Goal: Task Accomplishment & Management: Use online tool/utility

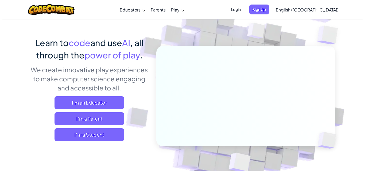
scroll to position [53, 0]
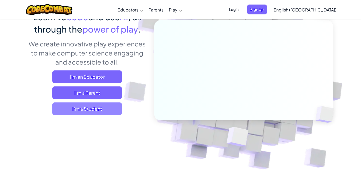
click at [89, 113] on span "I'm a Student" at bounding box center [86, 109] width 69 height 13
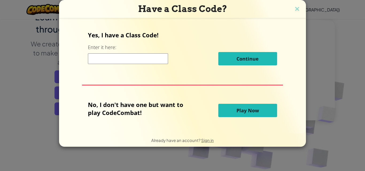
click at [254, 110] on span "Play Now" at bounding box center [247, 110] width 22 height 6
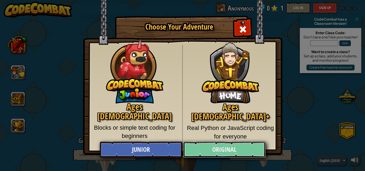
click at [228, 153] on link "Original" at bounding box center [224, 150] width 82 height 16
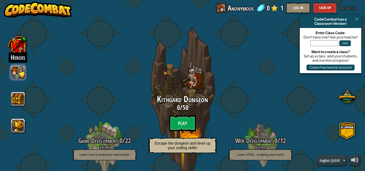
click at [14, 73] on button at bounding box center [18, 72] width 14 height 14
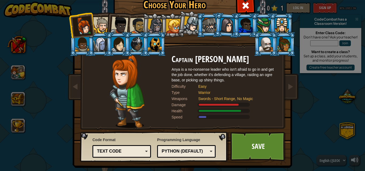
click at [197, 154] on div "Python (Default)" at bounding box center [185, 152] width 46 height 6
click at [128, 25] on li at bounding box center [118, 24] width 26 height 26
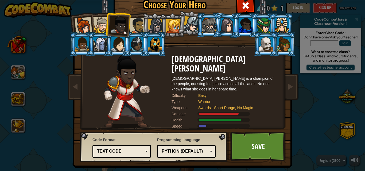
click at [98, 19] on div at bounding box center [101, 25] width 16 height 16
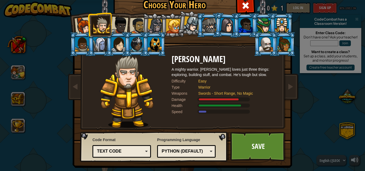
click at [88, 22] on li at bounding box center [100, 24] width 24 height 24
click at [85, 22] on div at bounding box center [84, 26] width 18 height 18
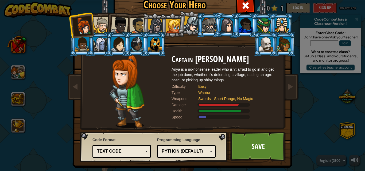
click at [97, 33] on li at bounding box center [100, 44] width 24 height 24
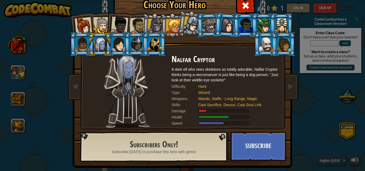
click at [105, 24] on li at bounding box center [118, 24] width 26 height 26
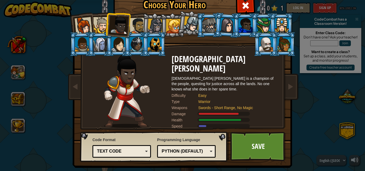
click at [96, 29] on div at bounding box center [101, 25] width 16 height 16
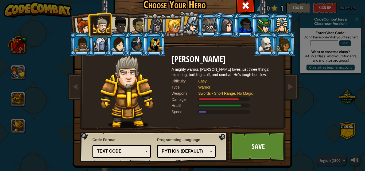
click at [202, 154] on div "Python (Default)" at bounding box center [185, 152] width 46 height 6
click at [82, 25] on div at bounding box center [84, 26] width 18 height 18
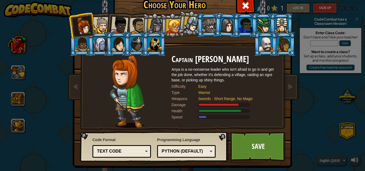
click at [101, 24] on div at bounding box center [101, 25] width 16 height 16
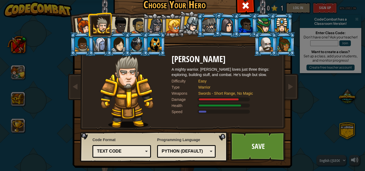
click at [195, 147] on div "Python (Default) JavaScript Lua C++ Java (Experimental) Python (Default)" at bounding box center [186, 151] width 58 height 13
click at [81, 19] on div at bounding box center [84, 26] width 18 height 18
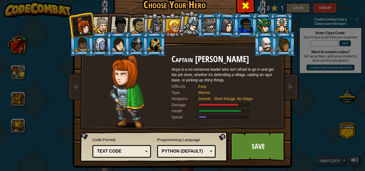
click at [248, 6] on span at bounding box center [245, 5] width 9 height 9
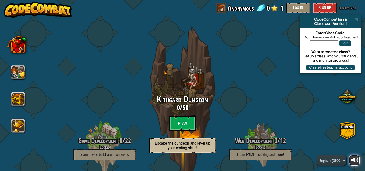
click at [354, 158] on div at bounding box center [354, 160] width 7 height 7
click at [358, 161] on button at bounding box center [354, 160] width 11 height 11
click at [327, 163] on select "English ([GEOGRAPHIC_DATA]) English ([GEOGRAPHIC_DATA]) 简体中文 繁體中文 русский españ…" at bounding box center [331, 160] width 30 height 11
click at [354, 21] on div "CodeCombat has a" at bounding box center [330, 19] width 57 height 4
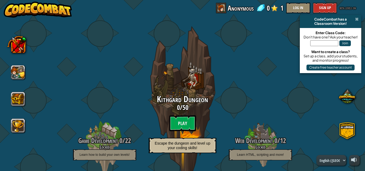
click at [356, 19] on span at bounding box center [356, 19] width 3 height 4
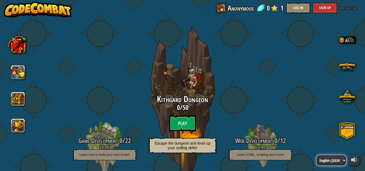
click at [335, 164] on select "English ([GEOGRAPHIC_DATA]) English ([GEOGRAPHIC_DATA]) 简体中文 繁體中文 русский españ…" at bounding box center [331, 160] width 30 height 11
select select "zh-HANS"
click at [316, 155] on select "English ([GEOGRAPHIC_DATA]) English ([GEOGRAPHIC_DATA]) 简体中文 繁體中文 русский españ…" at bounding box center [331, 160] width 30 height 11
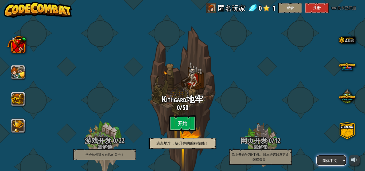
click at [333, 159] on select "English ([GEOGRAPHIC_DATA]) English ([GEOGRAPHIC_DATA]) 简体中文 繁體中文 русский españ…" at bounding box center [331, 160] width 30 height 11
click at [316, 155] on select "English ([GEOGRAPHIC_DATA]) English ([GEOGRAPHIC_DATA]) 简体中文 繁體中文 русский españ…" at bounding box center [331, 160] width 30 height 11
click at [330, 161] on select "English ([GEOGRAPHIC_DATA]) English ([GEOGRAPHIC_DATA]) 简体中文 繁體中文 русский españ…" at bounding box center [331, 160] width 30 height 11
select select "zh-HANT"
click at [316, 155] on select "English ([GEOGRAPHIC_DATA]) English ([GEOGRAPHIC_DATA]) 简体中文 繁體中文 русский españ…" at bounding box center [331, 160] width 30 height 11
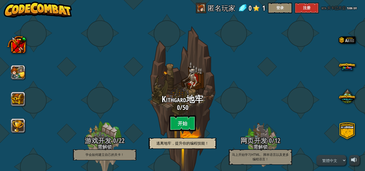
select select "zh-HANT"
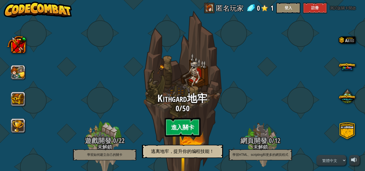
click at [192, 124] on btn "進入關卡" at bounding box center [183, 127] width 36 height 19
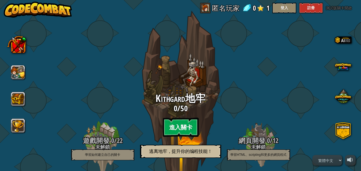
select select "zh-HANT"
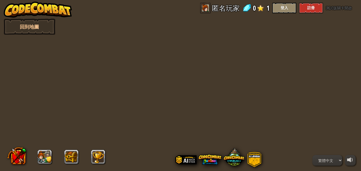
select select "zh-HANT"
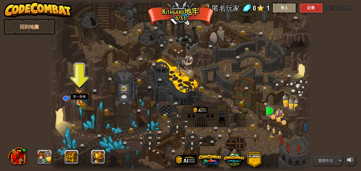
click at [77, 101] on img at bounding box center [79, 97] width 6 height 14
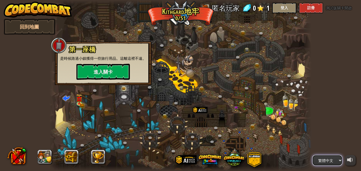
click at [323, 162] on select "English ([GEOGRAPHIC_DATA]) English ([GEOGRAPHIC_DATA]) 简体中文 繁體中文 русский españ…" at bounding box center [327, 160] width 30 height 11
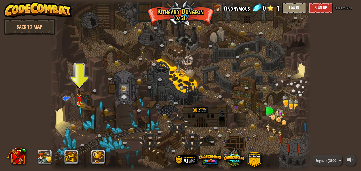
click at [86, 106] on div at bounding box center [180, 85] width 262 height 171
click at [78, 100] on div at bounding box center [79, 102] width 5 height 5
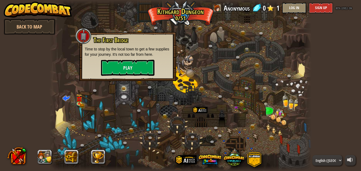
click at [126, 57] on p "Time to stop by the local town to get a few supplies for your journey. It's not…" at bounding box center [128, 51] width 86 height 11
click at [125, 63] on button "Play" at bounding box center [127, 68] width 53 height 16
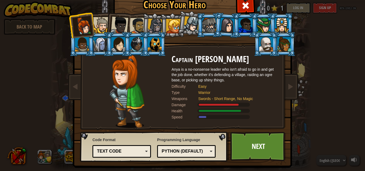
click at [101, 26] on div at bounding box center [101, 25] width 16 height 16
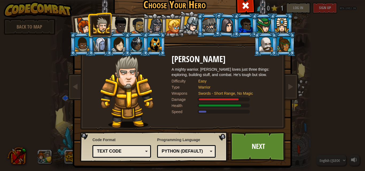
click at [185, 156] on div "Python (Default) JavaScript Lua C++ Java (Experimental) Python (Default)" at bounding box center [186, 151] width 58 height 13
click at [263, 151] on link "Next" at bounding box center [258, 146] width 56 height 29
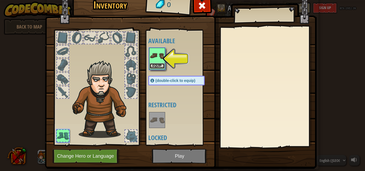
click at [151, 66] on button "Equip" at bounding box center [157, 66] width 15 height 6
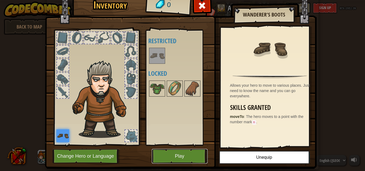
click at [182, 158] on button "Play" at bounding box center [180, 156] width 56 height 15
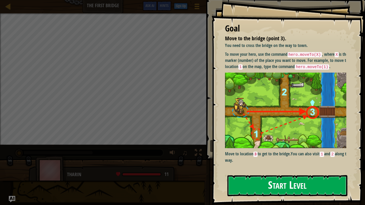
click at [270, 171] on button "Start Level" at bounding box center [287, 185] width 120 height 21
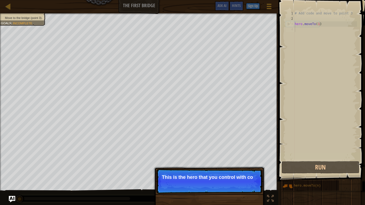
click at [209, 171] on p "This is the hero that you control with co" at bounding box center [209, 177] width 95 height 5
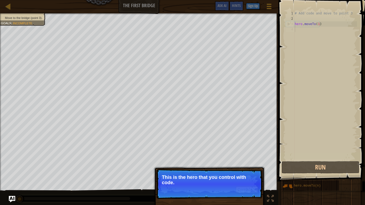
click at [209, 171] on p "This is the hero that you control with code." at bounding box center [209, 180] width 95 height 11
drag, startPoint x: 236, startPoint y: 188, endPoint x: 241, endPoint y: 189, distance: 4.9
click at [241, 171] on button "Continue" at bounding box center [247, 189] width 22 height 7
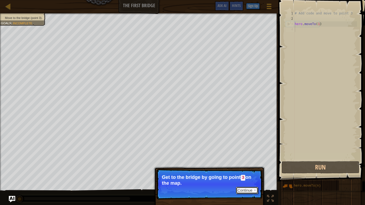
click at [251, 171] on button "Continue" at bounding box center [247, 190] width 22 height 7
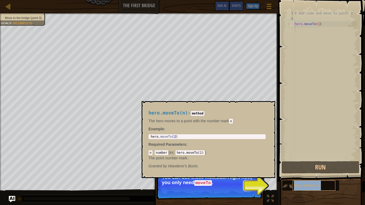
click at [299, 171] on div "hero.moveTo(n)" at bounding box center [313, 186] width 43 height 10
drag, startPoint x: 292, startPoint y: 182, endPoint x: 294, endPoint y: 188, distance: 5.2
click at [293, 171] on div "hero.moveTo(n)" at bounding box center [310, 186] width 57 height 10
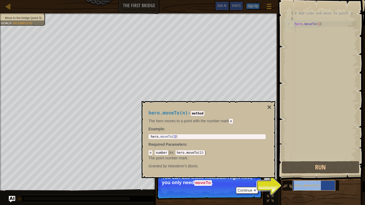
click at [294, 171] on div "hero.moveTo(n)" at bounding box center [313, 186] width 43 height 10
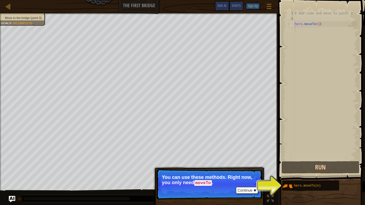
click at [244, 171] on p "Continue You can use these methods. Right now, you only need moveTo ." at bounding box center [209, 184] width 106 height 30
click at [245, 171] on button "Continue" at bounding box center [247, 190] width 22 height 7
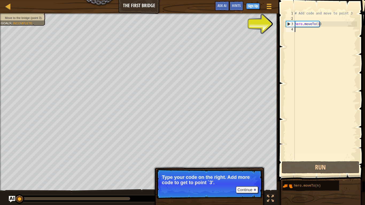
click at [303, 31] on div "# Add code and move to point 3 hero . moveTo ( 1 )" at bounding box center [325, 91] width 63 height 160
click at [302, 27] on div "# Add code and move to point 3 hero . moveTo ( 1 )" at bounding box center [325, 91] width 63 height 160
click at [299, 30] on div "# Add code and move to point 3 hero . moveTo ( 1 )" at bounding box center [325, 91] width 63 height 160
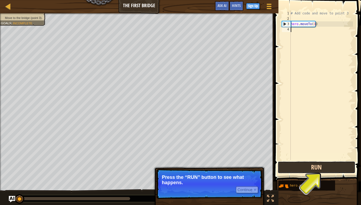
click at [321, 169] on button "Run" at bounding box center [317, 167] width 78 height 12
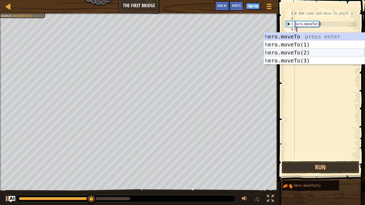
click at [303, 49] on div "h ero.moveTo press enter h ero.moveTo(1) press enter h ero.moveTo(2) press ente…" at bounding box center [314, 57] width 101 height 48
type textarea "hero.moveTo(2)"
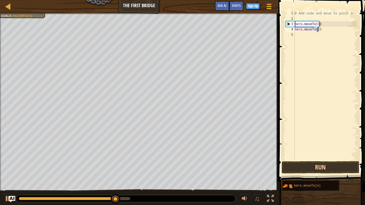
click at [302, 37] on div "# Add code and move to point 3 hero . moveTo ( 1 ) hero . moveTo ( 2 )" at bounding box center [325, 91] width 63 height 160
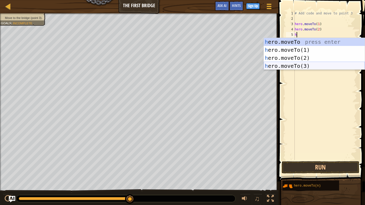
click at [307, 64] on div "h ero.moveTo press enter h ero.moveTo(1) press enter h ero.moveTo(2) press ente…" at bounding box center [314, 62] width 101 height 48
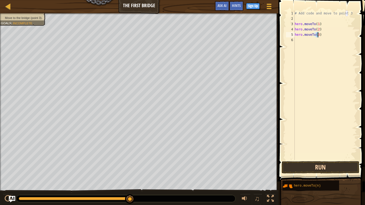
type textarea "hero.moveTo(3)"
click at [329, 166] on button "Run" at bounding box center [321, 167] width 78 height 12
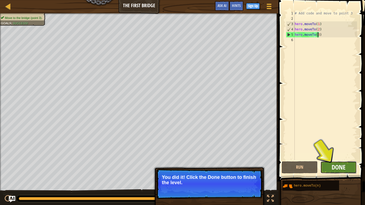
click at [338, 165] on span "Done" at bounding box center [338, 167] width 14 height 9
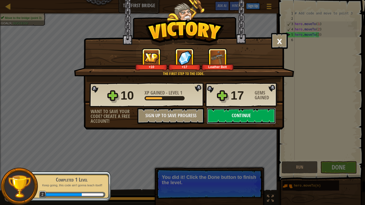
click at [239, 114] on button "Continue" at bounding box center [241, 116] width 69 height 16
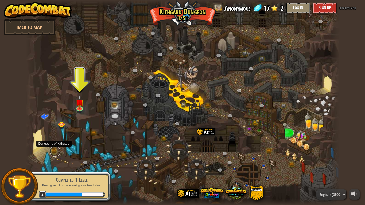
click at [53, 149] on link at bounding box center [55, 151] width 11 height 11
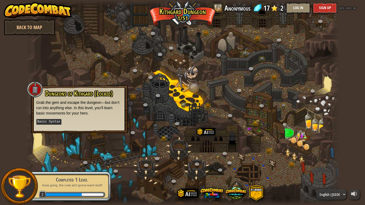
click at [112, 141] on div at bounding box center [183, 102] width 314 height 205
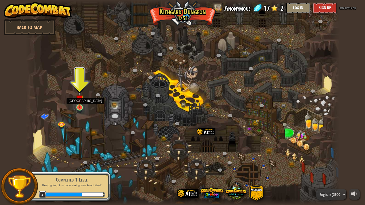
click at [81, 101] on img at bounding box center [80, 99] width 8 height 18
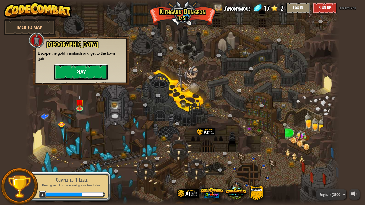
click at [97, 73] on button "Play" at bounding box center [80, 72] width 53 height 16
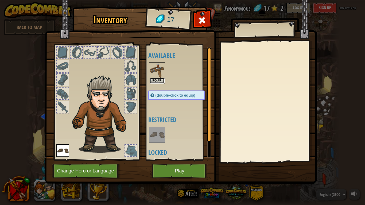
click at [160, 79] on button "Equip" at bounding box center [157, 81] width 15 height 6
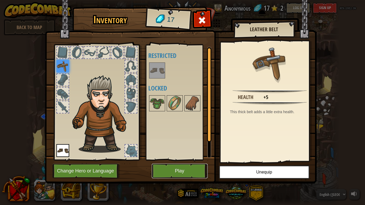
click at [179, 167] on button "Play" at bounding box center [180, 171] width 56 height 15
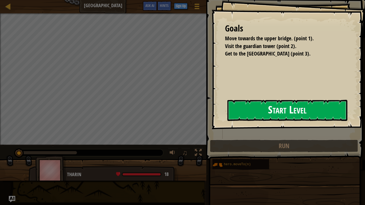
click at [227, 120] on button "Start Level" at bounding box center [287, 110] width 120 height 21
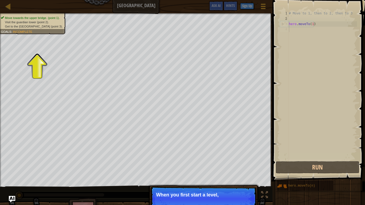
click at [204, 171] on p "Continue When you first start a level," at bounding box center [203, 199] width 106 height 25
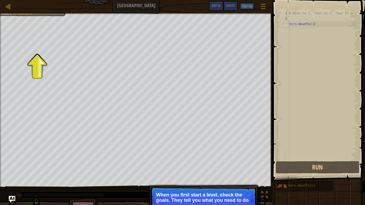
click at [163, 171] on p "When you first start a level, check the goals. They tell you what you need to d…" at bounding box center [203, 197] width 95 height 11
click at [180, 171] on p "Continue When you first start a level, check the goals. They tell you what you …" at bounding box center [203, 202] width 106 height 30
click at [194, 171] on p "When you first start a level, check the goals. They tell you what you need to d…" at bounding box center [203, 197] width 95 height 11
click at [189, 171] on p "When you first start a level, check the goals. They tell you what you need to d…" at bounding box center [203, 197] width 95 height 11
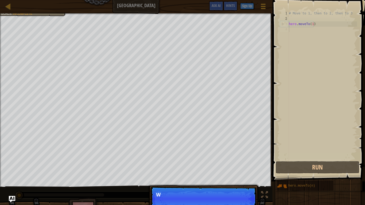
scroll to position [2, 0]
click at [209, 162] on div "Move towards the upper bridge. (point 1). Visit the [GEOGRAPHIC_DATA] (point 2)…" at bounding box center [182, 118] width 365 height 210
click at [238, 171] on button "Continue" at bounding box center [241, 202] width 22 height 7
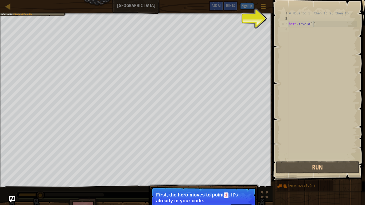
click at [303, 30] on div "# Move to 1, then to 2, then to 3 hero . moveTo ( 1 )" at bounding box center [322, 91] width 69 height 160
click at [291, 20] on div "# Move to 1, then to 2, then to 3 hero . moveTo ( 1 )" at bounding box center [322, 91] width 69 height 160
drag, startPoint x: 274, startPoint y: 14, endPoint x: 286, endPoint y: 13, distance: 11.6
click at [276, 14] on span at bounding box center [319, 83] width 97 height 197
click at [295, 18] on div "# Move to 1, then to 2, then to 3 hero . moveTo ( 1 )" at bounding box center [322, 91] width 69 height 160
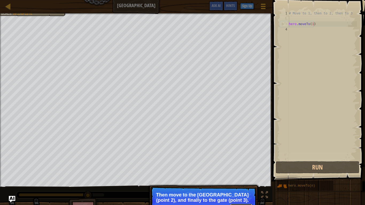
click at [243, 171] on button "Continue" at bounding box center [241, 207] width 22 height 7
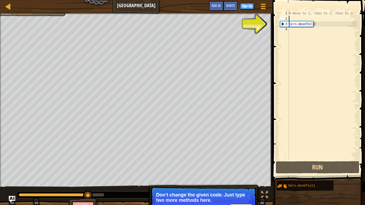
click at [301, 25] on div "# Move to 1, then to 2, then to 3 hero . moveTo ( 1 )" at bounding box center [322, 91] width 69 height 160
type textarea "hero.moveTo(1)"
click at [293, 30] on div "# Move to 1, then to 2, then to 3 hero . moveTo ( 1 )" at bounding box center [322, 91] width 69 height 160
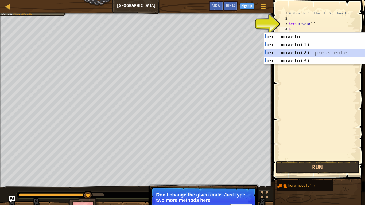
click at [311, 52] on div "h ero.moveTo press enter h ero.moveTo(1) press enter h ero.moveTo(2) press ente…" at bounding box center [314, 57] width 101 height 48
type textarea "hero.moveTo(2)"
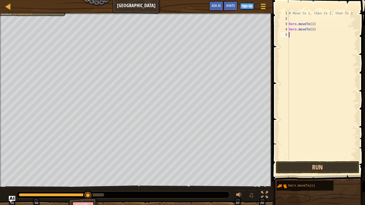
click at [297, 37] on div "# Move to 1, then to 2, then to 3 hero . moveTo ( 1 ) hero . moveTo ( 2 )" at bounding box center [322, 91] width 69 height 160
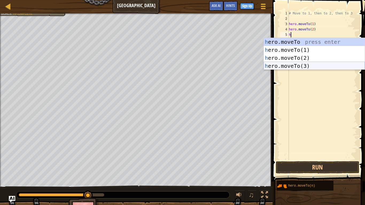
click at [307, 69] on div "h ero.moveTo press enter h ero.moveTo(1) press enter h ero.moveTo(2) press ente…" at bounding box center [314, 62] width 101 height 48
type textarea "hero.moveTo(3)"
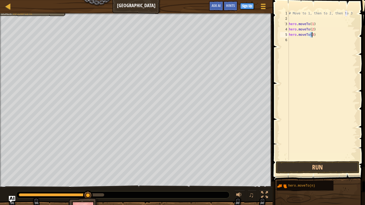
click at [294, 39] on div "# Move to 1, then to 2, then to 3 hero . moveTo ( 1 ) hero . moveTo ( 2 ) hero …" at bounding box center [322, 91] width 69 height 160
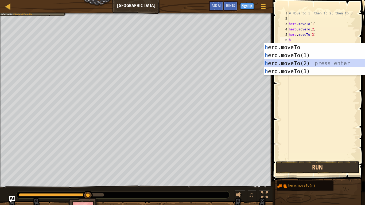
click at [292, 61] on div "h ero.moveTo press enter h ero.moveTo(1) press enter h ero.moveTo(2) press ente…" at bounding box center [314, 67] width 101 height 48
type textarea "hero.moveTo(2)"
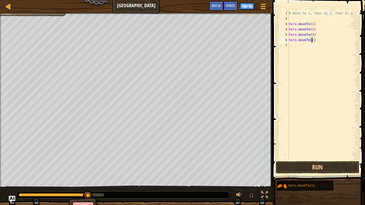
click at [296, 46] on div "# Move to 1, then to 2, then to 3 hero . moveTo ( 1 ) hero . moveTo ( 2 ) hero …" at bounding box center [322, 91] width 69 height 160
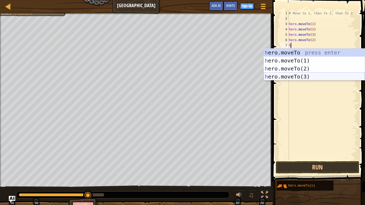
click at [341, 76] on div "h ero.moveTo press enter h ero.moveTo(1) press enter h ero.moveTo(2) press ente…" at bounding box center [314, 73] width 101 height 48
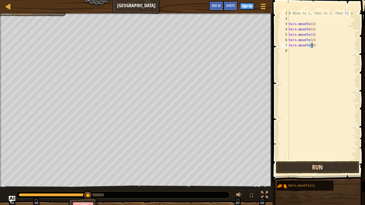
type textarea "hero.moveTo(3)"
click at [308, 170] on button "Run" at bounding box center [317, 167] width 83 height 12
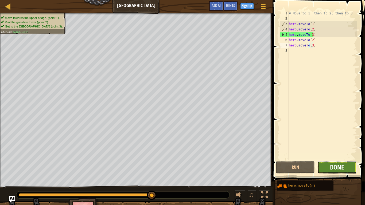
click at [337, 163] on span "Done" at bounding box center [337, 167] width 14 height 9
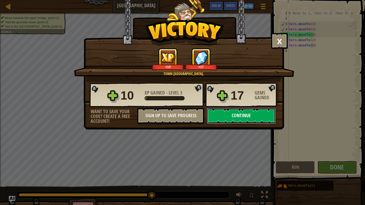
click at [260, 116] on button "Continue" at bounding box center [241, 116] width 69 height 16
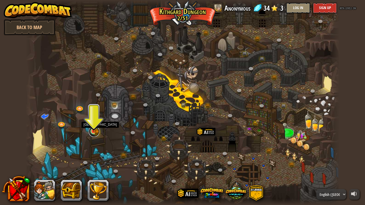
click at [95, 133] on link at bounding box center [94, 131] width 11 height 11
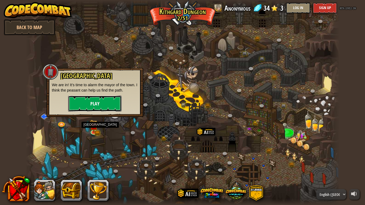
drag, startPoint x: 99, startPoint y: 110, endPoint x: 106, endPoint y: 102, distance: 10.1
click at [106, 102] on button "Play" at bounding box center [94, 104] width 53 height 16
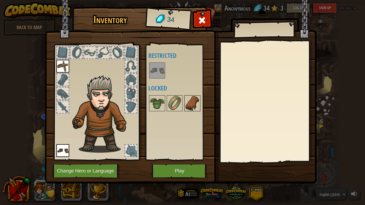
click at [186, 105] on img at bounding box center [192, 103] width 15 height 15
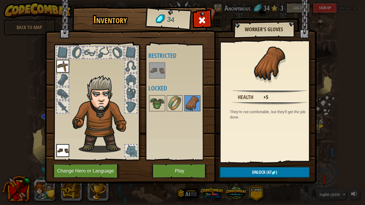
click at [178, 94] on div "Available Equip (double-click to equip) Restricted Locked" at bounding box center [181, 102] width 67 height 111
click at [166, 102] on div at bounding box center [181, 104] width 67 height 18
click at [172, 101] on img at bounding box center [174, 103] width 15 height 15
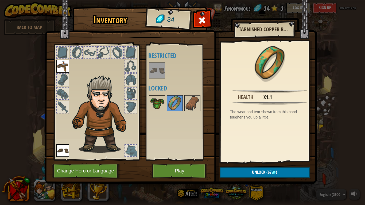
click at [165, 102] on div at bounding box center [157, 103] width 16 height 16
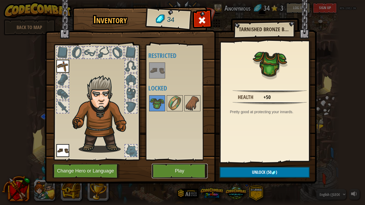
click at [191, 171] on button "Play" at bounding box center [180, 171] width 56 height 15
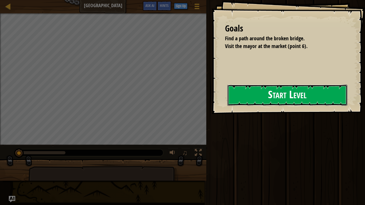
click at [249, 103] on button "Start Level" at bounding box center [287, 95] width 120 height 21
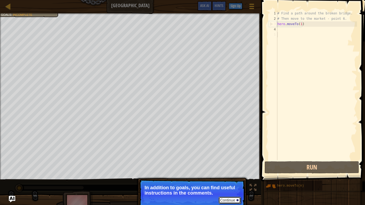
click at [230, 171] on button "Continue" at bounding box center [229, 200] width 22 height 7
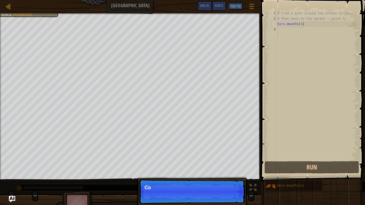
scroll to position [2, 0]
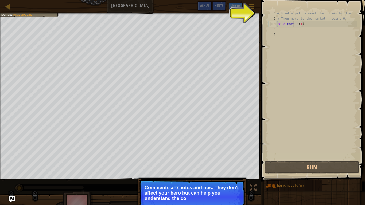
click at [292, 26] on div "# Find a path around the broken bridge. # Then move to the market - point 6. he…" at bounding box center [316, 91] width 81 height 160
type textarea "hero.moveTo(1)"
click at [278, 30] on div "# Find a path around the broken bridge. # Then move to the market - point 6. he…" at bounding box center [316, 91] width 81 height 160
click at [233, 171] on button "Continue" at bounding box center [229, 205] width 22 height 7
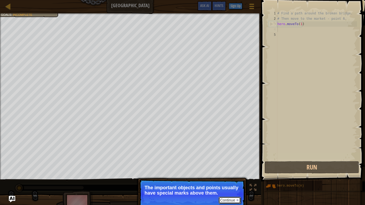
click at [226, 171] on button "Continue" at bounding box center [229, 200] width 22 height 7
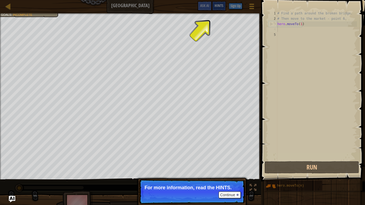
click at [218, 5] on span "Hints" at bounding box center [218, 5] width 9 height 5
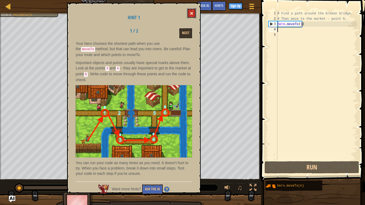
click at [188, 11] on button at bounding box center [191, 13] width 9 height 10
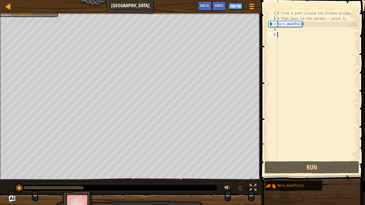
click at [290, 33] on div "# Find a path around the broken bridge. # Then move to the market - point 6. he…" at bounding box center [316, 91] width 81 height 160
click at [288, 26] on div "# Find a path around the broken bridge. # Then move to the market - point 6. he…" at bounding box center [316, 91] width 81 height 160
type textarea "hero.moveTo(1)"
click at [286, 31] on div "# Find a path around the broken bridge. # Then move to the market - point 6. he…" at bounding box center [316, 91] width 81 height 160
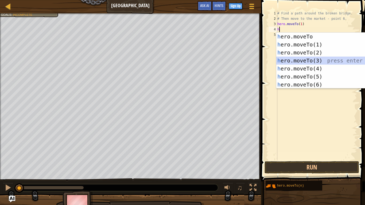
click at [302, 57] on div "h ero.moveTo press enter h ero.moveTo(1) press enter h ero.moveTo(2) press ente…" at bounding box center [326, 69] width 101 height 72
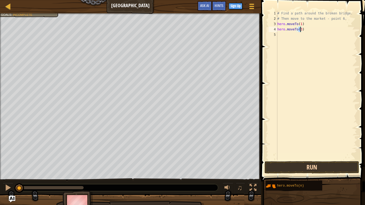
type textarea "hero.moveTo(3)"
click at [307, 170] on button "Run" at bounding box center [311, 167] width 95 height 12
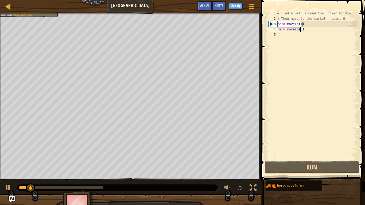
click at [284, 36] on div "# Find a path around the broken bridge. # Then move to the market - point 6. he…" at bounding box center [316, 91] width 81 height 160
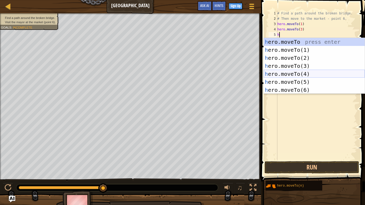
click at [301, 73] on div "h ero.moveTo press enter h ero.moveTo(1) press enter h ero.moveTo(2) press ente…" at bounding box center [314, 74] width 101 height 72
type textarea "hero.moveTo(4)"
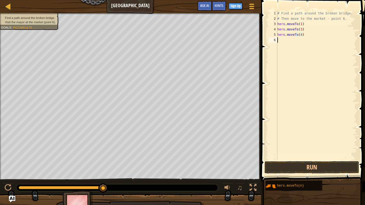
click at [284, 44] on div "# Find a path around the broken bridge. # Then move to the market - point 6. he…" at bounding box center [316, 91] width 81 height 160
type textarea "k"
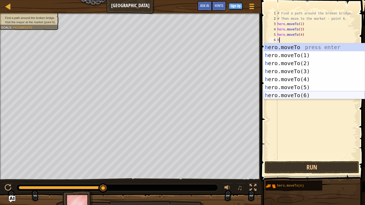
click at [307, 95] on div "h ero.moveTo press enter h ero.moveTo(1) press enter h ero.moveTo(2) press ente…" at bounding box center [314, 79] width 101 height 72
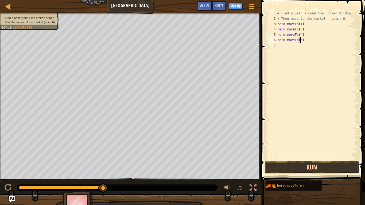
type textarea "hero.moveTo(6)"
click at [314, 165] on button "Run" at bounding box center [311, 167] width 95 height 12
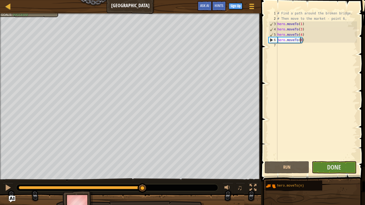
drag, startPoint x: 151, startPoint y: 186, endPoint x: 98, endPoint y: 182, distance: 52.7
click at [142, 171] on div at bounding box center [143, 188] width 10 height 10
click at [9, 171] on div at bounding box center [8, 187] width 7 height 7
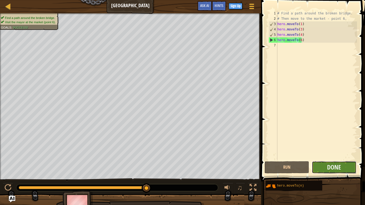
click at [347, 166] on button "Done" at bounding box center [334, 167] width 45 height 12
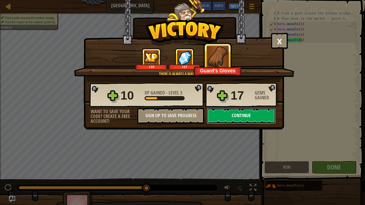
click at [252, 118] on button "Continue" at bounding box center [241, 116] width 69 height 16
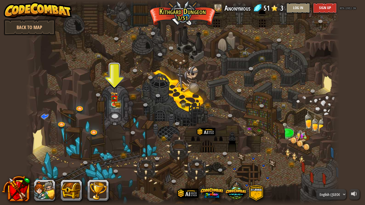
click at [109, 101] on div at bounding box center [183, 102] width 314 height 205
click at [115, 105] on link at bounding box center [114, 103] width 11 height 11
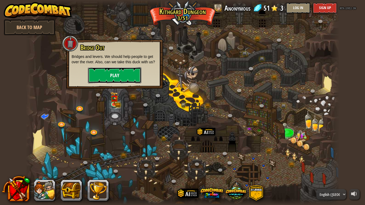
click at [120, 77] on button "Play" at bounding box center [114, 75] width 53 height 16
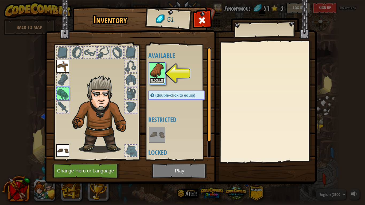
click at [156, 82] on button "Equip" at bounding box center [157, 81] width 15 height 6
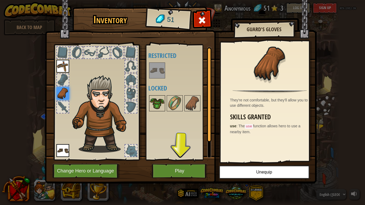
drag, startPoint x: 161, startPoint y: 96, endPoint x: 163, endPoint y: 98, distance: 2.9
click at [163, 98] on img at bounding box center [157, 103] width 15 height 15
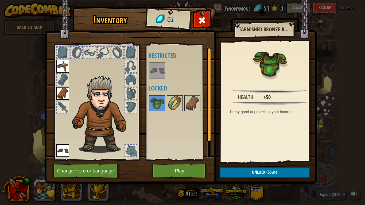
click at [176, 110] on img at bounding box center [174, 103] width 15 height 15
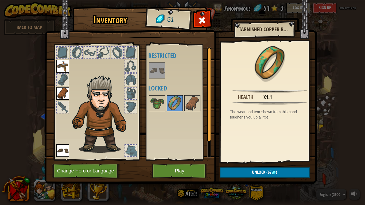
click at [207, 101] on div at bounding box center [209, 95] width 4 height 95
click at [195, 104] on img at bounding box center [192, 103] width 15 height 15
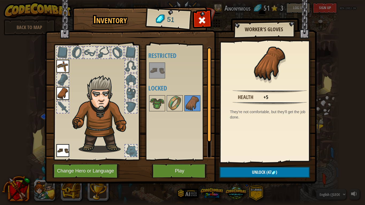
click at [61, 76] on div at bounding box center [63, 80] width 12 height 12
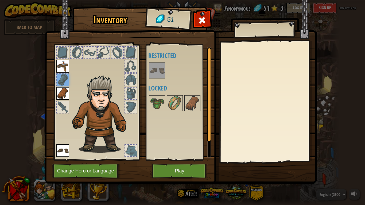
drag, startPoint x: 111, startPoint y: 106, endPoint x: 144, endPoint y: 109, distance: 33.3
click at [144, 109] on div "Inventory 51 Available Equip Equip (double-click to equip) Restricted Locked Eq…" at bounding box center [183, 96] width 272 height 176
click at [161, 105] on img at bounding box center [157, 103] width 15 height 15
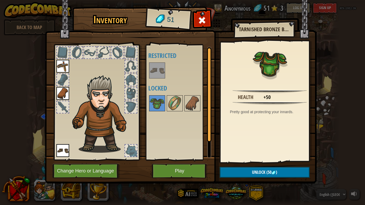
click at [270, 171] on img at bounding box center [181, 87] width 272 height 194
click at [274, 171] on img at bounding box center [273, 173] width 4 height 4
click at [261, 169] on button "Confirm" at bounding box center [265, 172] width 90 height 11
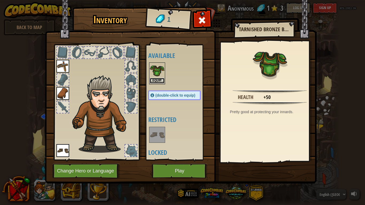
click at [155, 84] on button "Equip" at bounding box center [157, 81] width 15 height 6
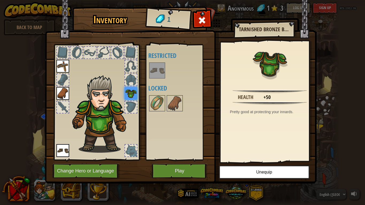
click at [133, 112] on div at bounding box center [131, 107] width 12 height 12
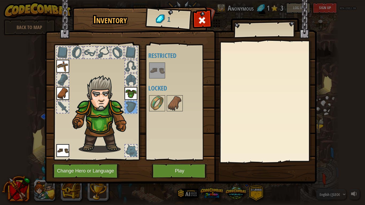
click at [131, 86] on img at bounding box center [102, 114] width 65 height 78
click at [131, 89] on img at bounding box center [130, 93] width 13 height 13
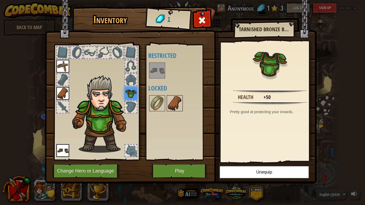
click at [168, 97] on img at bounding box center [174, 103] width 15 height 15
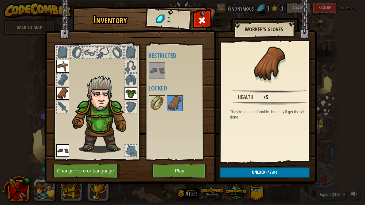
click at [155, 100] on img at bounding box center [157, 103] width 15 height 15
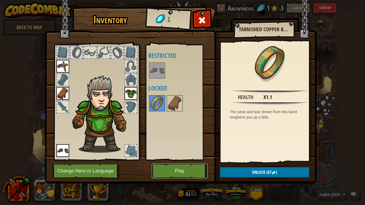
click at [196, 167] on button "Play" at bounding box center [180, 171] width 56 height 15
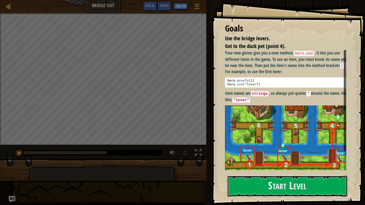
click at [266, 171] on button "Start Level" at bounding box center [287, 186] width 120 height 21
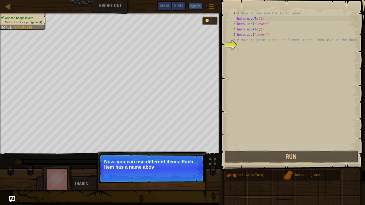
click at [253, 125] on div "# Move to and use the first lever. hero . moveTo ( 1 ) hero . use ( "lever" ) h…" at bounding box center [296, 86] width 121 height 150
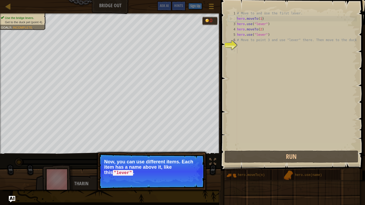
click at [258, 59] on div "# Move to and use the first lever. hero . moveTo ( 1 ) hero . use ( "lever" ) h…" at bounding box center [296, 86] width 121 height 150
click at [188, 171] on button "Continue" at bounding box center [189, 180] width 22 height 7
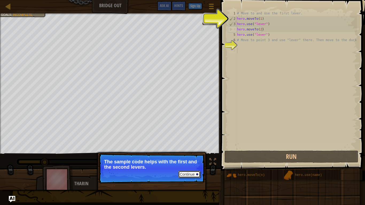
click at [183, 171] on button "Continue" at bounding box center [189, 174] width 22 height 7
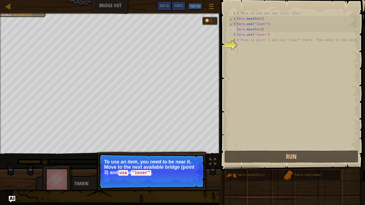
click at [169, 171] on p "To use an item, you need to be near it. Move to the next available bridge (poin…" at bounding box center [151, 167] width 95 height 17
click at [168, 171] on p "To use an item, you need to be near it. Move to the next available bridge (poin…" at bounding box center [151, 167] width 95 height 17
click at [181, 171] on button "Continue" at bounding box center [189, 180] width 22 height 7
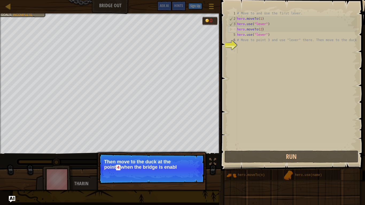
click at [187, 171] on p "Continue Then move to the duck at the point 4 when the bridge is enabl" at bounding box center [152, 169] width 106 height 30
click at [181, 171] on button "Continue" at bounding box center [189, 174] width 22 height 7
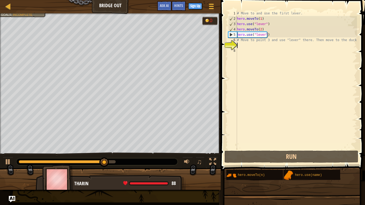
click at [241, 46] on div "# Move to and use the first lever. hero . moveTo ( 1 ) hero . use ( "lever" ) h…" at bounding box center [296, 86] width 121 height 150
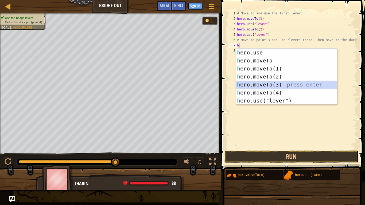
click at [278, 87] on div "h ero.use press enter h ero.moveTo press enter h ero.moveTo(1) press enter h er…" at bounding box center [286, 85] width 101 height 72
type textarea "hero.moveTo(3)"
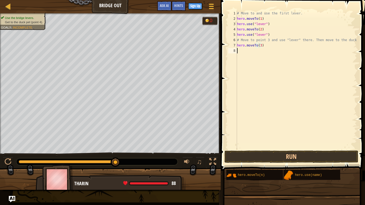
click at [240, 53] on div "# Move to and use the first lever. hero . moveTo ( 1 ) hero . use ( "lever" ) h…" at bounding box center [296, 86] width 121 height 150
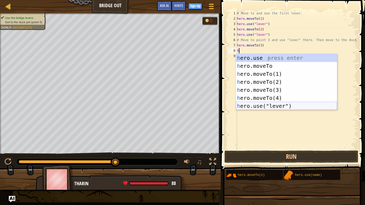
click at [264, 106] on div "h ero.use press enter h ero.moveTo press enter h ero.moveTo(1) press enter h er…" at bounding box center [286, 90] width 101 height 72
type textarea "hero.use("lever")"
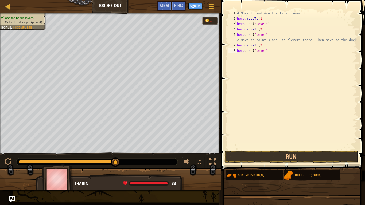
click at [247, 52] on div "# Move to and use the first lever. hero . moveTo ( 1 ) hero . use ( "lever" ) h…" at bounding box center [296, 86] width 121 height 150
click at [244, 56] on div "# Move to and use the first lever. hero . moveTo ( 1 ) hero . use ( "lever" ) h…" at bounding box center [296, 86] width 121 height 150
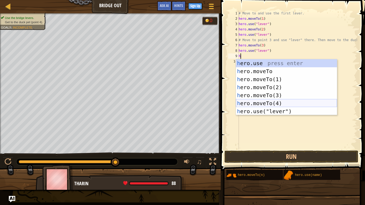
click at [258, 101] on div "h ero.use press enter h ero.moveTo press enter h ero.moveTo(1) press enter h er…" at bounding box center [286, 95] width 101 height 72
type textarea "hero.moveTo(4)"
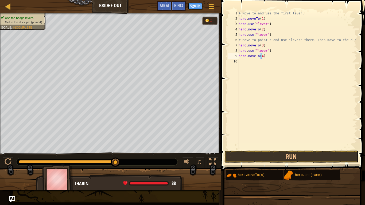
click at [245, 63] on div "# Move to and use the first lever. hero . moveTo ( 1 ) hero . use ( "lever" ) h…" at bounding box center [296, 86] width 119 height 150
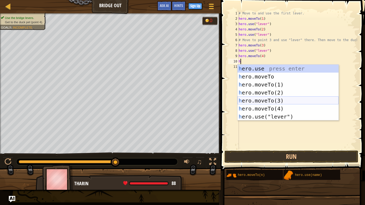
click at [275, 99] on div "h ero.use press enter h ero.moveTo press enter h ero.moveTo(1) press enter h er…" at bounding box center [287, 101] width 101 height 72
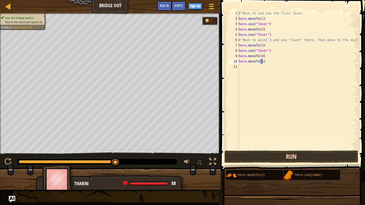
type textarea "hero.moveTo(3)"
click at [260, 158] on button "Run" at bounding box center [291, 157] width 134 height 12
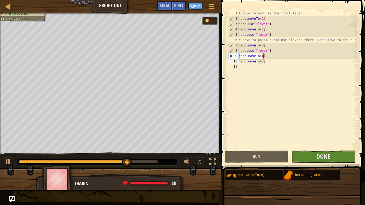
click at [127, 171] on span at bounding box center [125, 183] width 4 height 4
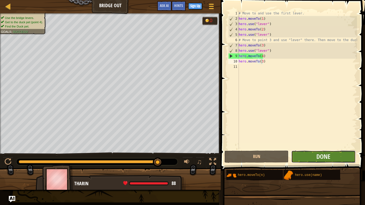
click at [302, 156] on button "Done" at bounding box center [323, 157] width 64 height 12
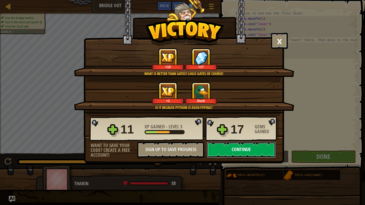
click at [242, 152] on button "Continue" at bounding box center [241, 150] width 69 height 16
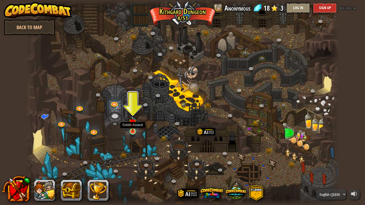
click at [135, 131] on img at bounding box center [133, 123] width 8 height 18
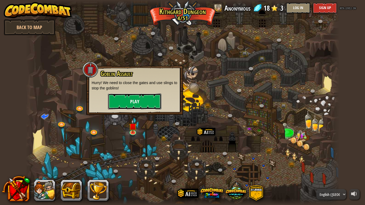
click at [121, 99] on button "Play" at bounding box center [134, 101] width 53 height 16
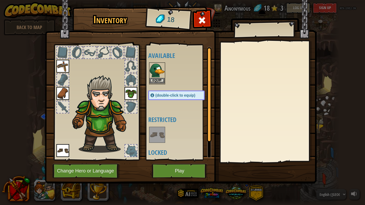
click at [159, 77] on img at bounding box center [157, 70] width 15 height 15
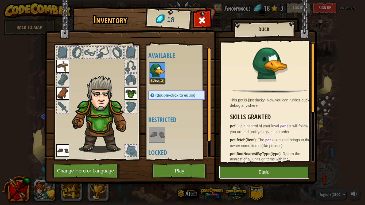
click at [261, 169] on button "Equip" at bounding box center [264, 172] width 90 height 13
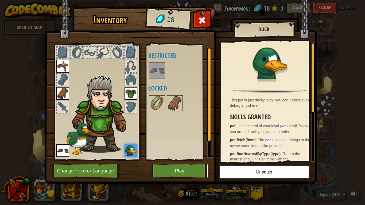
click at [183, 171] on button "Play" at bounding box center [180, 171] width 56 height 15
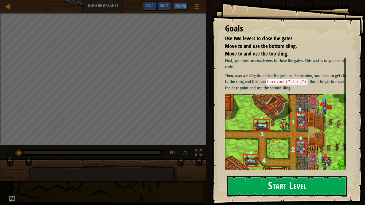
click at [296, 171] on button "Start Level" at bounding box center [287, 186] width 120 height 21
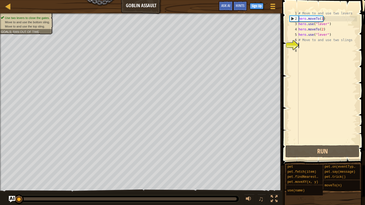
click at [303, 45] on div "# Move to and use two levers hero . moveTo ( 1 ) hero . use ( "lever" ) hero . …" at bounding box center [327, 83] width 60 height 144
click at [297, 45] on div "7" at bounding box center [294, 45] width 9 height 5
click at [299, 45] on div "1 2 3 4 5 6 7 8 # Move to and use two levers hero . moveTo ( 1 ) hero . use ( "…" at bounding box center [322, 78] width 68 height 134
click at [299, 45] on div "# Move to and use two levers hero . moveTo ( 1 ) hero . use ( "lever" ) hero . …" at bounding box center [327, 78] width 60 height 134
click at [302, 44] on div "# Move to and use two levers hero . moveTo ( 1 ) hero . use ( "lever" ) hero . …" at bounding box center [327, 83] width 60 height 144
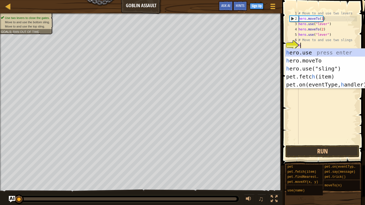
scroll to position [2, 0]
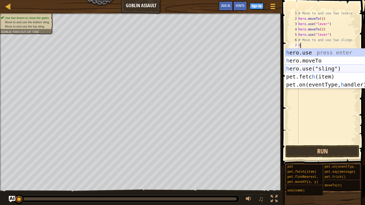
click at [314, 69] on div "h ero.use press enter h ero.moveTo press enter h ero.use("sling") press enter p…" at bounding box center [335, 77] width 101 height 56
type textarea "hero.use("sling")"
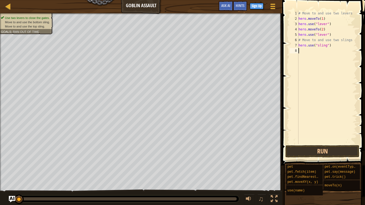
click at [298, 51] on div "hero.use("sling") 1 2 3 4 5 6 7 8 # Move to and use two levers hero . moveTo ( …" at bounding box center [322, 78] width 68 height 134
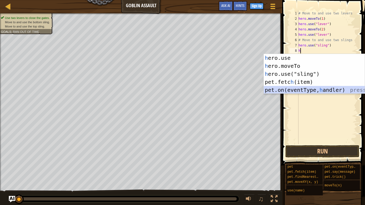
click at [310, 91] on div "h ero.use press enter h ero.moveTo press enter h ero.use("sling") press enter p…" at bounding box center [314, 82] width 101 height 56
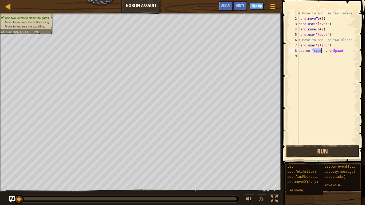
type textarea "pet.on("spawn", onSpawn)"
click at [350, 158] on span at bounding box center [323, 75] width 87 height 181
click at [345, 153] on button "Run" at bounding box center [322, 151] width 74 height 12
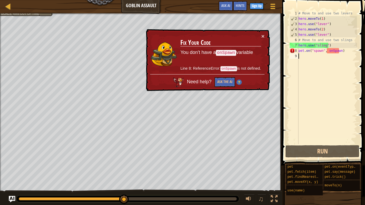
drag, startPoint x: 306, startPoint y: 91, endPoint x: 312, endPoint y: 93, distance: 6.1
click at [308, 91] on div "# Move to and use two levers hero . moveTo ( 1 ) hero . use ( "lever" ) hero . …" at bounding box center [327, 83] width 60 height 144
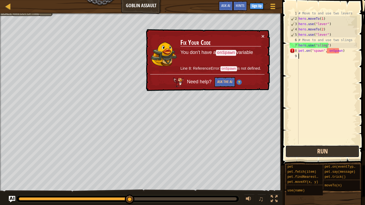
click at [345, 153] on button "Run" at bounding box center [322, 151] width 74 height 12
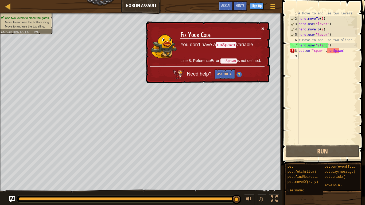
click at [261, 28] on button "×" at bounding box center [262, 29] width 3 height 6
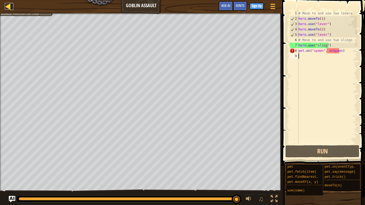
click at [5, 6] on div at bounding box center [8, 6] width 7 height 7
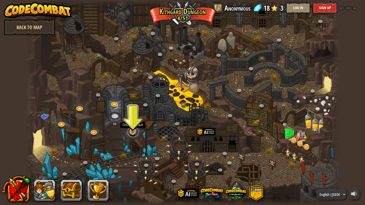
click at [129, 133] on link at bounding box center [133, 132] width 11 height 11
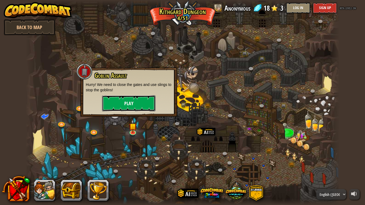
click at [120, 108] on button "Play" at bounding box center [128, 103] width 53 height 16
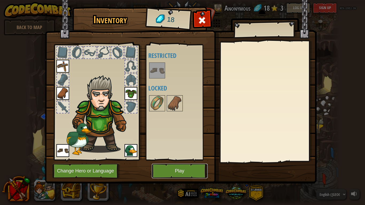
click at [169, 171] on button "Play" at bounding box center [180, 171] width 56 height 15
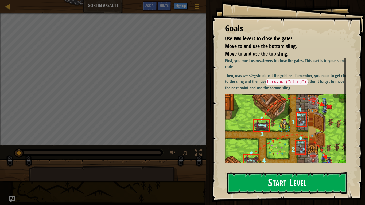
click at [272, 171] on button "Start Level" at bounding box center [287, 183] width 120 height 21
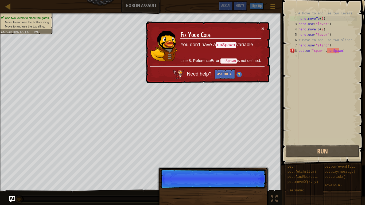
click at [247, 171] on p "Continue" at bounding box center [213, 178] width 106 height 19
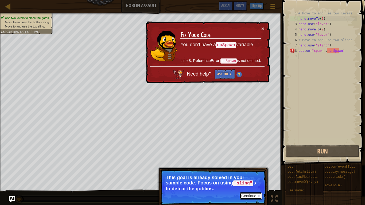
click at [252, 171] on button "Continue" at bounding box center [251, 196] width 22 height 7
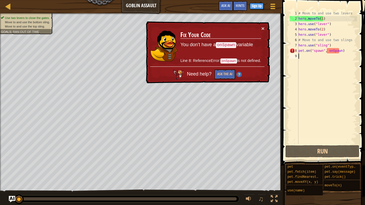
click at [304, 56] on div "# Move to and use two levers hero . moveTo ( 1 ) hero . use ( "lever" ) hero . …" at bounding box center [327, 83] width 60 height 144
drag, startPoint x: 327, startPoint y: 40, endPoint x: 304, endPoint y: 42, distance: 23.1
click at [304, 42] on div "# Move to and use two levers hero . moveTo ( 1 ) hero . use ( "lever" ) hero . …" at bounding box center [327, 83] width 60 height 144
type textarea "# Move to and use two slings"
click at [322, 64] on div "# Move to and use two levers hero . moveTo ( 1 ) hero . use ( "lever" ) hero . …" at bounding box center [327, 83] width 60 height 144
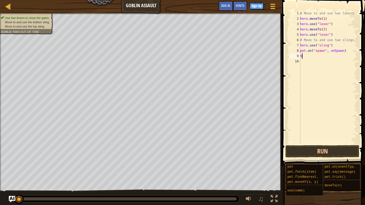
click at [303, 57] on div "# Move to and use two levers hero . moveTo ( 1 ) hero . use ( "lever" ) hero . …" at bounding box center [328, 83] width 58 height 144
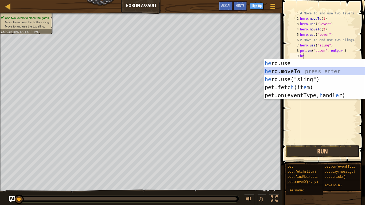
click at [280, 74] on div "he ro.use press enter he ro.moveTo press enter he ro.use("sling") press enter p…" at bounding box center [314, 87] width 101 height 56
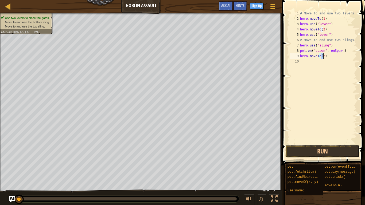
click at [325, 57] on div "# Move to and use two levers hero . moveTo ( 1 ) hero . use ( "lever" ) hero . …" at bounding box center [328, 83] width 58 height 144
click at [327, 59] on div "# Move to and use two levers hero . moveTo ( 1 ) hero . use ( "lever" ) hero . …" at bounding box center [328, 83] width 58 height 144
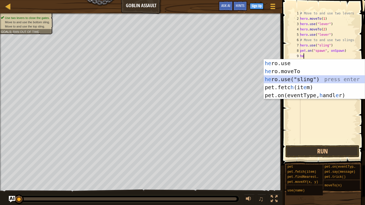
click at [302, 79] on div "he ro.use press enter he ro.moveTo press enter he ro.use("sling") press enter p…" at bounding box center [314, 87] width 101 height 56
type textarea "hero.use("sling")"
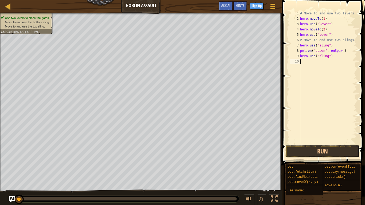
click at [307, 60] on div "# Move to and use two levers hero . moveTo ( 1 ) hero . use ( "lever" ) hero . …" at bounding box center [328, 83] width 58 height 144
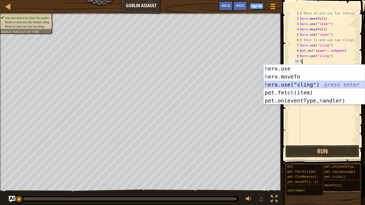
click at [324, 88] on div "h ero.use press enter h ero.moveTo press enter h ero.use("sling") press enter p…" at bounding box center [314, 93] width 101 height 56
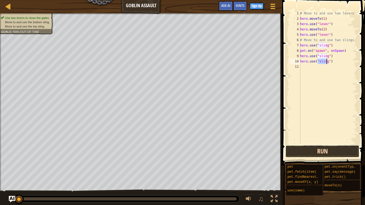
click at [316, 152] on button "Run" at bounding box center [322, 151] width 74 height 12
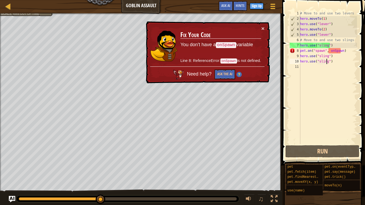
click at [304, 43] on div "# Move to and use two levers hero . moveTo ( 1 ) hero . use ( "lever" ) hero . …" at bounding box center [328, 83] width 58 height 144
click at [263, 29] on button "×" at bounding box center [262, 29] width 3 height 6
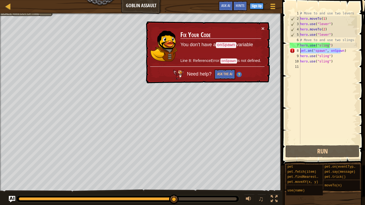
click at [277, 50] on div "Map Goblin Assault Game Menu Done Sign Up Hints Ask AI 1 הההההההההההההההההההההה…" at bounding box center [182, 102] width 365 height 205
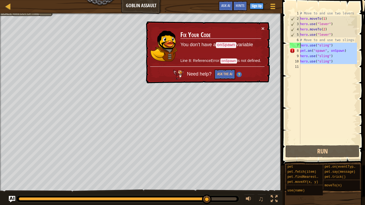
drag, startPoint x: 342, startPoint y: 65, endPoint x: 294, endPoint y: 45, distance: 51.6
click at [294, 45] on div "pet.on("spawn", onSpawn) 1 2 3 4 5 6 7 8 9 10 11 # Move to and use two levers h…" at bounding box center [322, 78] width 68 height 134
type textarea "hero.use("sling") pet.on("spawn", onSpawn)"
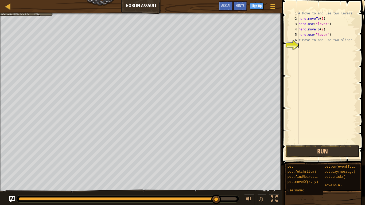
type textarea "h"
type textarea "q"
type textarea "w"
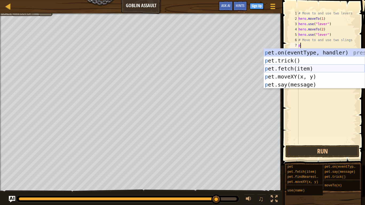
click at [285, 67] on div "p et.on(eventType, handler) press enter p et.trick() press enter p et.fetch(ite…" at bounding box center [314, 77] width 101 height 56
type textarea "pet.fetch(item)"
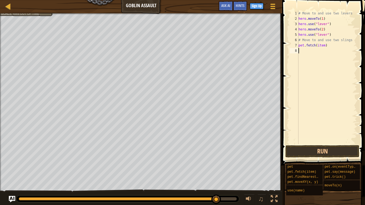
click at [298, 51] on div "# Move to and use two levers hero . moveTo ( 1 ) hero . use ( "lever" ) hero . …" at bounding box center [327, 83] width 60 height 144
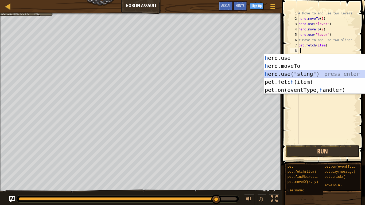
click at [280, 77] on div "h ero.use press enter h ero.moveTo press enter h ero.use("sling") press enter p…" at bounding box center [314, 82] width 101 height 56
type textarea "hero.use("sling")"
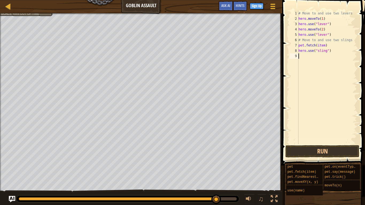
click at [299, 58] on div "# Move to and use two levers hero . moveTo ( 1 ) hero . use ( "lever" ) hero . …" at bounding box center [327, 83] width 60 height 144
type textarea "h"
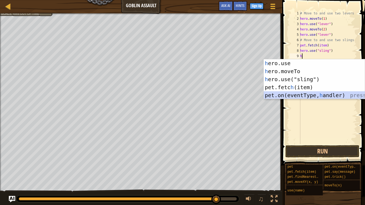
click at [302, 95] on div "h ero.use press enter h ero.moveTo press enter h ero.use("sling") press enter p…" at bounding box center [314, 87] width 101 height 56
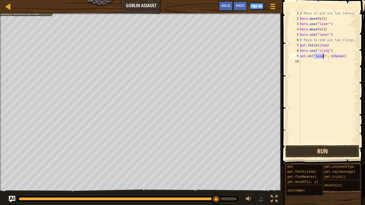
type textarea "pet.on("spawn", onSpawn)"
click at [323, 156] on button "Run" at bounding box center [322, 151] width 74 height 12
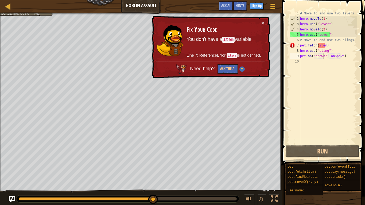
click at [260, 23] on td "Fix Your Code You don't have a item variable Line 7: ReferenceError: item is no…" at bounding box center [223, 40] width 75 height 41
click at [261, 22] on button "×" at bounding box center [262, 23] width 3 height 6
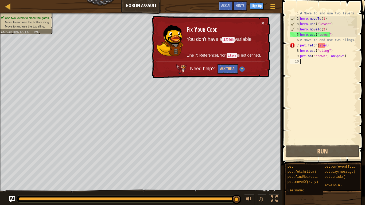
click at [318, 63] on div "# Move to and use two levers hero . moveTo ( 1 ) hero . use ( "lever" ) hero . …" at bounding box center [328, 83] width 58 height 144
drag, startPoint x: 339, startPoint y: 46, endPoint x: 297, endPoint y: 46, distance: 41.9
click at [297, 46] on div "1 2 3 4 5 6 7 8 9 10 # Move to and use two levers hero . moveTo ( 1 ) hero . us…" at bounding box center [322, 78] width 68 height 134
type textarea "pet.fetch(item)"
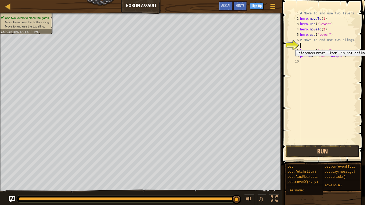
type textarea "m"
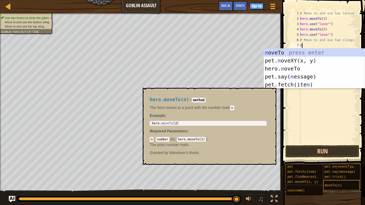
scroll to position [4, 0]
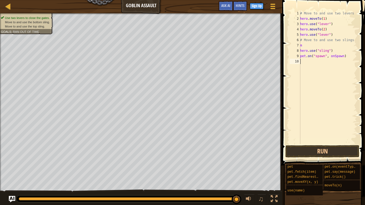
click at [304, 44] on div "# Move to and use two levers hero . moveTo ( 1 ) hero . use ( "lever" ) hero . …" at bounding box center [328, 83] width 58 height 144
type textarea "m"
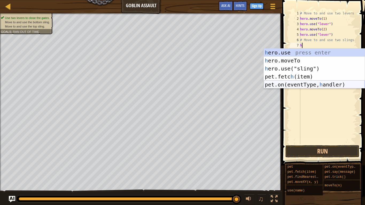
click at [333, 83] on div "h ero.use press enter h ero.moveTo press enter h ero.use("sling") press enter p…" at bounding box center [314, 77] width 101 height 56
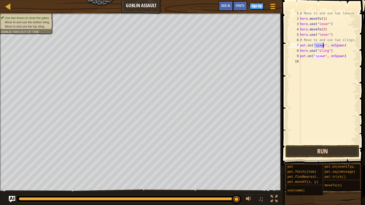
type textarea "pet.on("spawn", onSpawn)"
click at [331, 151] on button "Run" at bounding box center [322, 151] width 74 height 12
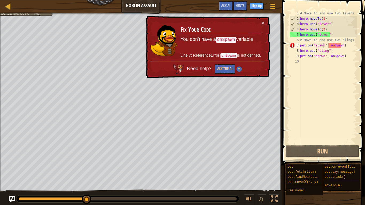
click at [204, 66] on span "Need help?" at bounding box center [200, 68] width 26 height 5
click at [224, 67] on button "Ask the AI" at bounding box center [224, 69] width 21 height 10
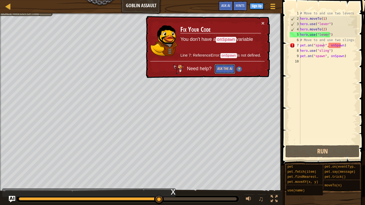
click at [224, 67] on button "Ask the AI" at bounding box center [224, 69] width 21 height 10
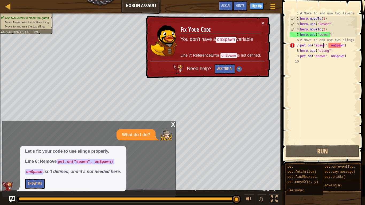
click at [172, 126] on div "x" at bounding box center [173, 123] width 5 height 5
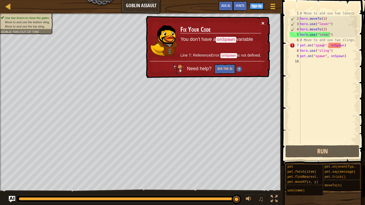
click at [263, 21] on button "×" at bounding box center [262, 23] width 3 height 6
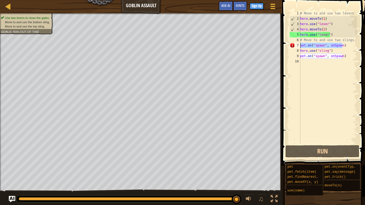
drag, startPoint x: 347, startPoint y: 48, endPoint x: 284, endPoint y: 48, distance: 63.0
click at [284, 48] on div "pet.on("spawn", onSpawn) 1 2 3 4 5 6 7 8 9 10 # Move to and use two levers hero…" at bounding box center [322, 93] width 84 height 181
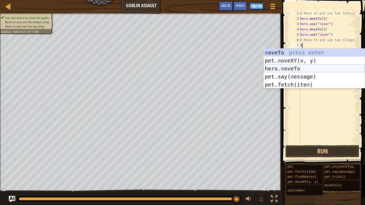
click at [303, 68] on div "m oveTo press enter pet. m oveXY(x, y) press enter hero. m oveTo press enter pe…" at bounding box center [314, 77] width 101 height 56
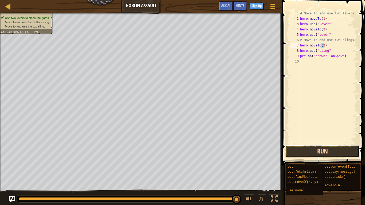
click at [303, 153] on button "Run" at bounding box center [322, 151] width 74 height 12
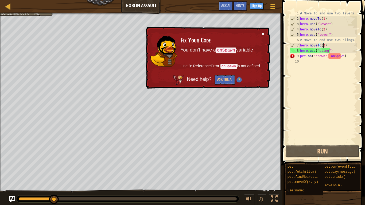
click at [263, 31] on button "×" at bounding box center [262, 34] width 3 height 6
drag, startPoint x: 350, startPoint y: 54, endPoint x: 299, endPoint y: 58, distance: 51.7
click at [299, 58] on div "hero.moveTo(2) 1 2 3 4 5 6 7 8 9 10 # Move to and use two levers hero . moveTo …" at bounding box center [322, 78] width 68 height 134
type textarea "pet.on("spawn", onSpawn)"
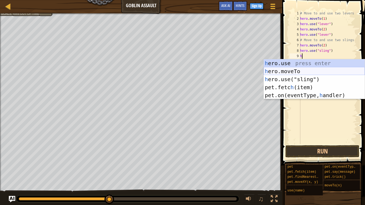
click at [305, 68] on div "h ero.use press enter h ero.moveTo press enter h ero.use("sling") press enter p…" at bounding box center [314, 87] width 101 height 56
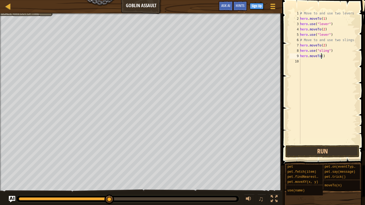
type textarea "hero.moveTo(3)"
click at [316, 67] on div "# Move to and use two levers hero . moveTo ( 1 ) hero . use ( "lever" ) hero . …" at bounding box center [328, 83] width 58 height 144
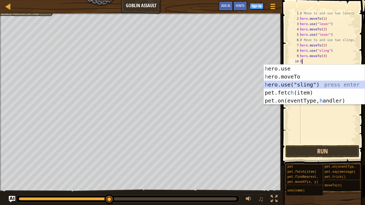
click at [304, 85] on div "h ero.use press enter h ero.moveTo press enter h ero.use("sling") press enter p…" at bounding box center [314, 93] width 101 height 56
type textarea "hero.use("sling")"
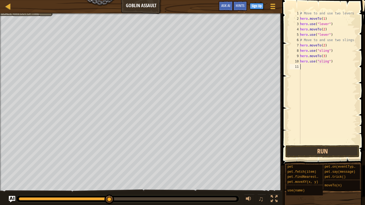
click at [312, 70] on div "# Move to and use two levers hero . moveTo ( 1 ) hero . use ( "lever" ) hero . …" at bounding box center [328, 83] width 58 height 144
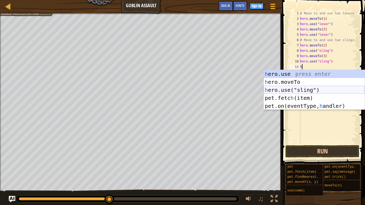
click at [296, 89] on div "h ero.use press enter h ero.moveTo press enter h ero.use("sling") press enter p…" at bounding box center [314, 98] width 101 height 56
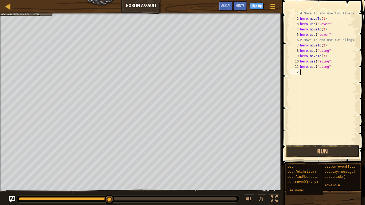
drag, startPoint x: 331, startPoint y: 71, endPoint x: 334, endPoint y: 69, distance: 3.3
click at [334, 69] on div "# Move to and use two levers hero . moveTo ( 1 ) hero . use ( "lever" ) hero . …" at bounding box center [328, 83] width 58 height 144
type textarea "hero.use("sling")"
drag, startPoint x: 330, startPoint y: 68, endPoint x: 335, endPoint y: 65, distance: 6.3
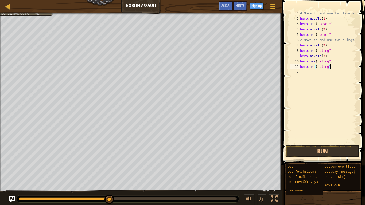
click at [335, 65] on div "# Move to and use two levers hero . moveTo ( 1 ) hero . use ( "lever" ) hero . …" at bounding box center [328, 83] width 58 height 144
click at [333, 67] on div "# Move to and use two levers hero . moveTo ( 1 ) hero . use ( "lever" ) hero . …" at bounding box center [328, 83] width 58 height 144
drag, startPoint x: 330, startPoint y: 67, endPoint x: 296, endPoint y: 66, distance: 34.2
click at [296, 66] on div "hero.use("sling") 1 2 3 4 5 6 7 8 9 10 11 12 # Move to and use two levers hero …" at bounding box center [322, 78] width 68 height 134
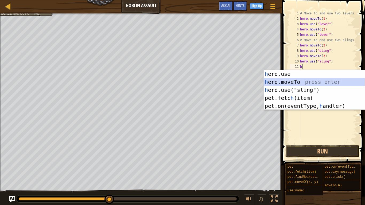
click at [296, 79] on div "h ero.use press enter h ero.moveTo press enter h ero.use("sling") press enter p…" at bounding box center [314, 98] width 101 height 56
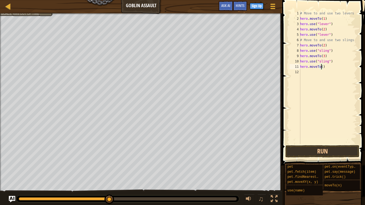
type textarea "hero.moveTo(4)"
click at [315, 76] on div "# Move to and use two levers hero . moveTo ( 1 ) hero . use ( "lever" ) hero . …" at bounding box center [328, 83] width 58 height 144
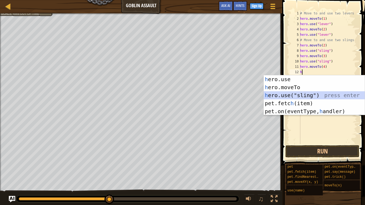
click at [301, 95] on div "h ero.use press enter h ero.moveTo press enter h ero.use("sling") press enter p…" at bounding box center [314, 103] width 101 height 56
type textarea "hero.use("sling")"
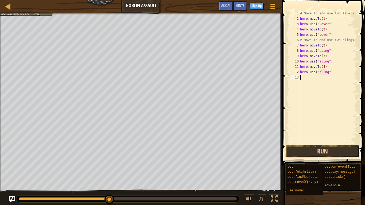
click at [305, 80] on div "# Move to and use two levers hero . moveTo ( 1 ) hero . use ( "lever" ) hero . …" at bounding box center [328, 83] width 58 height 144
click at [299, 151] on button "Run" at bounding box center [322, 151] width 74 height 12
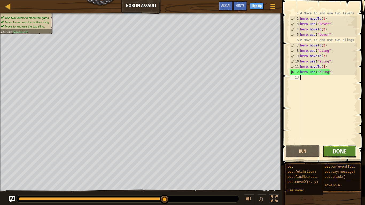
click at [341, 149] on span "Done" at bounding box center [340, 151] width 14 height 9
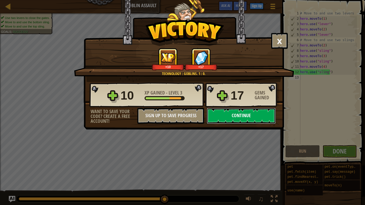
click at [244, 116] on button "Continue" at bounding box center [241, 116] width 69 height 16
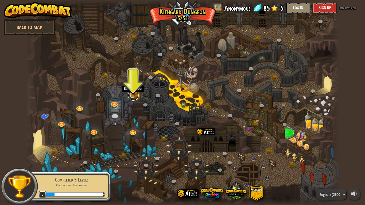
click at [134, 97] on link at bounding box center [133, 95] width 11 height 11
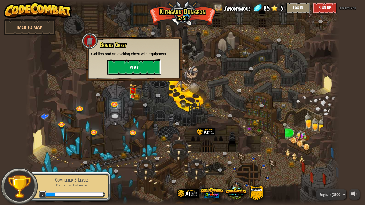
click at [149, 65] on button "Play" at bounding box center [133, 67] width 53 height 16
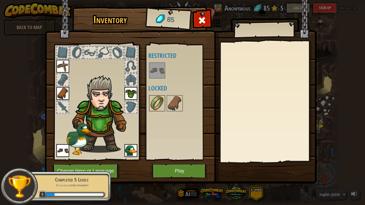
click at [157, 103] on img at bounding box center [157, 103] width 15 height 15
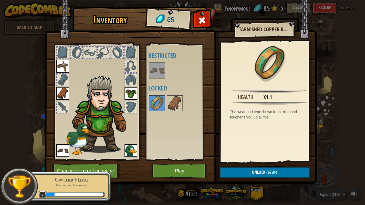
click at [180, 133] on div "Available Equip Equip Equip Equip (double-click to equip) Restricted Locked" at bounding box center [181, 102] width 67 height 111
click at [169, 104] on img at bounding box center [174, 103] width 15 height 15
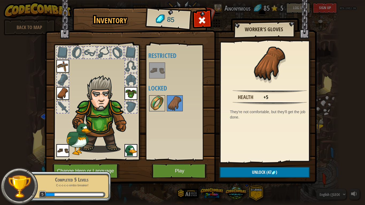
click at [163, 105] on img at bounding box center [157, 103] width 15 height 15
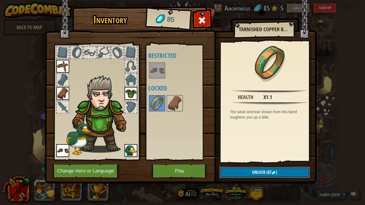
click at [242, 169] on button "Unlock (67 )" at bounding box center [265, 172] width 90 height 11
click at [244, 169] on button "Confirm" at bounding box center [265, 172] width 90 height 11
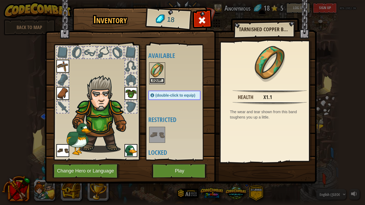
click at [162, 79] on button "Equip" at bounding box center [157, 81] width 15 height 6
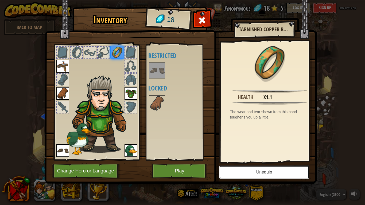
click at [245, 169] on button "Unequip" at bounding box center [264, 172] width 90 height 13
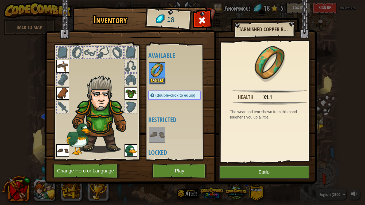
click at [154, 70] on img at bounding box center [157, 70] width 15 height 15
click at [156, 80] on button "Equip" at bounding box center [157, 81] width 15 height 6
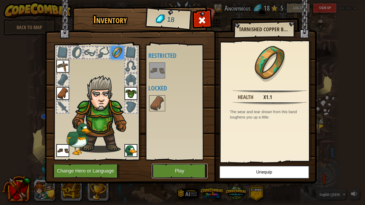
click at [173, 171] on button "Play" at bounding box center [180, 171] width 56 height 15
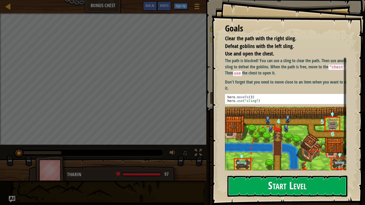
click at [252, 171] on button "Start Level" at bounding box center [287, 186] width 120 height 21
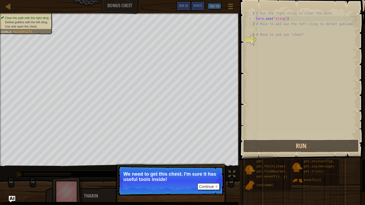
drag, startPoint x: 185, startPoint y: 186, endPoint x: 189, endPoint y: 188, distance: 3.8
click at [186, 171] on p "Continue We need to get this chest. I'm sure it has useful tools inside!" at bounding box center [171, 181] width 106 height 30
click at [205, 171] on p "Continue We need to get this chest. I'm sure it has useful tools inside!" at bounding box center [171, 181] width 106 height 30
click at [205, 171] on button "Continue" at bounding box center [208, 186] width 22 height 7
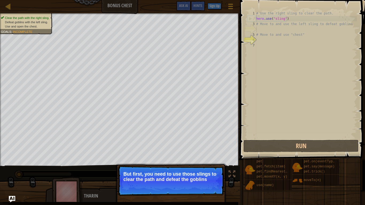
click at [191, 171] on p "Continue But first, you need to use those slings to clear the path and defeat t…" at bounding box center [171, 181] width 106 height 30
click at [196, 171] on p "But first, you need to use those slings to clear the path and defeat the goblins" at bounding box center [170, 176] width 95 height 11
click at [205, 171] on button "Continue" at bounding box center [208, 186] width 22 height 7
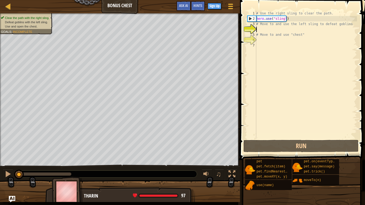
click at [263, 29] on div "# Use the right sling to clear the path. hero . use ( "sling" ) # Move to and u…" at bounding box center [306, 80] width 102 height 139
click at [258, 41] on div "# Use the right sling to clear the path. hero . use ( "sling" ) # Move to and u…" at bounding box center [306, 80] width 102 height 139
click at [263, 28] on div "# Use the right sling to clear the path. hero . use ( "sling" ) # Move to and u…" at bounding box center [306, 80] width 102 height 139
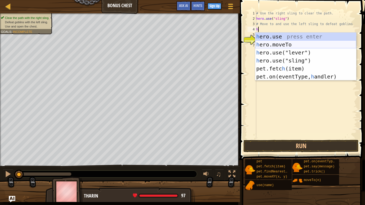
click at [278, 46] on div "h ero.use press enter h ero.moveTo press enter h ero.use("lever") press enter h…" at bounding box center [305, 65] width 101 height 64
type textarea "hero.moveTo(2)"
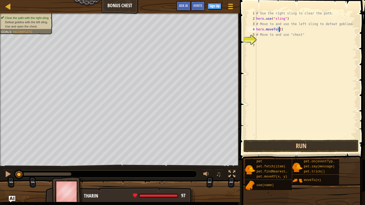
click at [263, 41] on div "# Use the right sling to clear the path. hero . use ( "sling" ) # Move to and u…" at bounding box center [306, 80] width 102 height 139
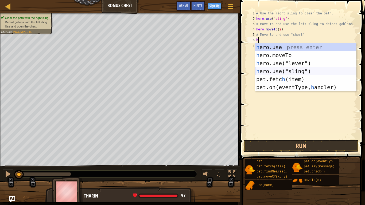
click at [283, 70] on div "h ero.use press enter h ero.moveTo press enter h ero.use("lever") press enter h…" at bounding box center [305, 75] width 101 height 64
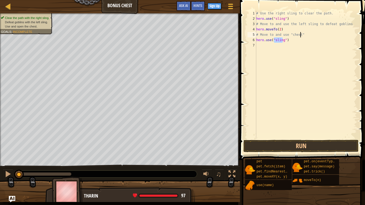
type textarea "# Move to and use "chest"sling"
click at [287, 46] on div "# Use the right sling to clear the path. hero . use ( "sling" ) # Move to and u…" at bounding box center [306, 80] width 102 height 139
drag, startPoint x: 280, startPoint y: 39, endPoint x: 289, endPoint y: 40, distance: 8.6
click at [289, 40] on div "# Use the right sling to clear the path. hero . use ( "sling" ) # Move to and u…" at bounding box center [306, 80] width 102 height 139
click at [315, 32] on div "# Use the right sling to clear the path. hero . use ( "sling" ) # Move to and u…" at bounding box center [306, 80] width 102 height 139
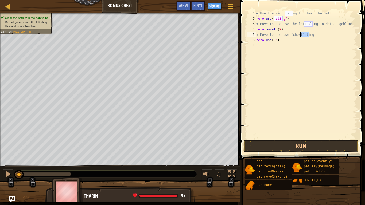
drag, startPoint x: 312, startPoint y: 34, endPoint x: 299, endPoint y: 34, distance: 12.8
click at [299, 34] on div "# Use the right sling to clear the path. hero . use ( "sling" ) # Move to and u…" at bounding box center [306, 80] width 102 height 139
drag, startPoint x: 278, startPoint y: 42, endPoint x: 255, endPoint y: 38, distance: 23.3
click at [255, 38] on div "# Move to and use "chest" 1 2 3 4 5 6 7 # Use the right sling to clear the path…" at bounding box center [301, 75] width 111 height 128
type textarea "hero.use("")"
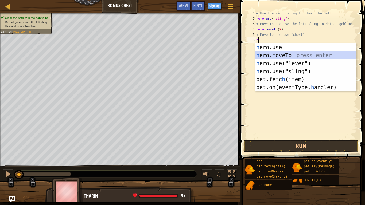
click at [277, 54] on div "h ero.use press enter h ero.moveTo press enter h ero.use("lever") press enter h…" at bounding box center [305, 75] width 101 height 64
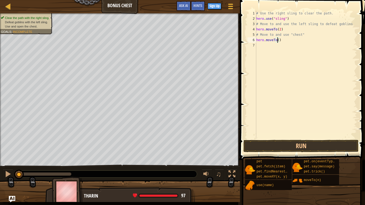
type textarea "hero.moveTo(3)"
click at [261, 50] on div "# Use the right sling to clear the path. hero . use ( "sling" ) # Move to and u…" at bounding box center [306, 80] width 102 height 139
type textarea "j"
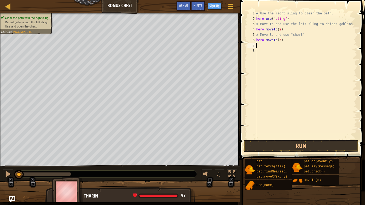
type textarea "g"
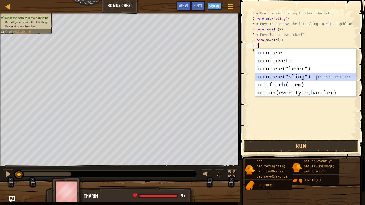
click at [292, 73] on div "h ero.use press enter h ero.moveTo press enter h ero.use("lever") press enter h…" at bounding box center [305, 81] width 101 height 64
type textarea "hero.use("sling")"
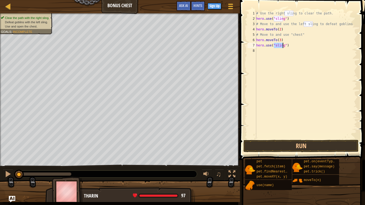
click at [259, 50] on div "# Use the right sling to clear the path. hero . use ( "sling" ) # Move to and u…" at bounding box center [306, 80] width 102 height 139
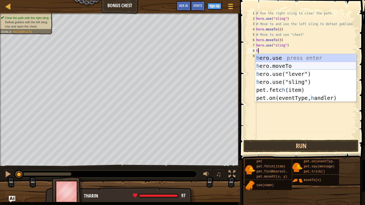
click at [280, 65] on div "h ero.use press enter h ero.moveTo press enter h ero.use("lever") press enter h…" at bounding box center [305, 86] width 101 height 64
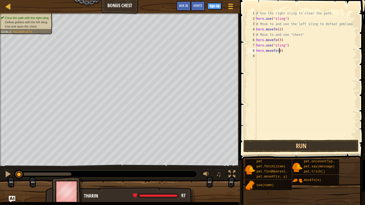
scroll to position [2, 2]
type textarea "hero.moveTo(2)"
click at [261, 54] on div "# Use the right sling to clear the path. hero . use ( "sling" ) # Move to and u…" at bounding box center [306, 80] width 102 height 139
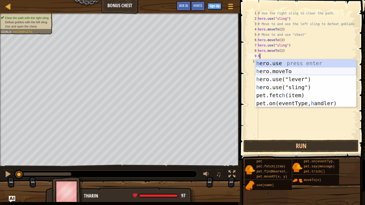
click at [288, 69] on div "h ero.use press enter h ero.moveTo press enter h ero.use("lever") press enter h…" at bounding box center [305, 91] width 101 height 64
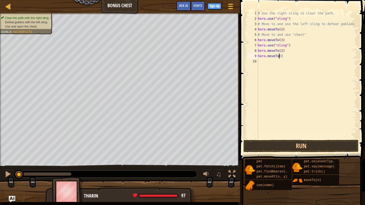
type textarea "hero.moveTo(4)"
click at [267, 63] on div "# Use the right sling to clear the path. hero . use ( "sling" ) # Move to and u…" at bounding box center [307, 80] width 100 height 139
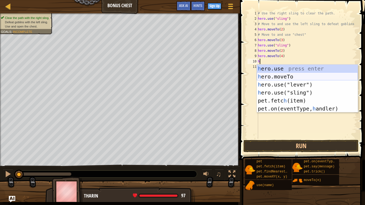
click at [263, 78] on div "h ero.use press enter h ero.moveTo press enter h ero.use("lever") press enter h…" at bounding box center [307, 97] width 101 height 64
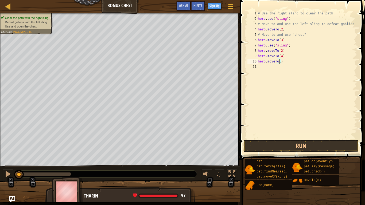
type textarea "hero.moveTo(5)"
click at [264, 72] on div "# Use the right sling to clear the path. hero . use ( "sling" ) # Move to and u…" at bounding box center [307, 80] width 100 height 139
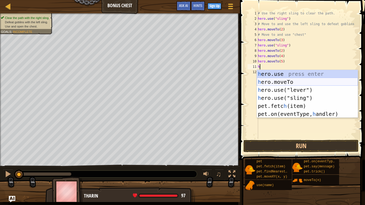
click at [283, 80] on div "h ero.use press enter h ero.moveTo press enter h ero.use("lever") press enter h…" at bounding box center [307, 102] width 101 height 64
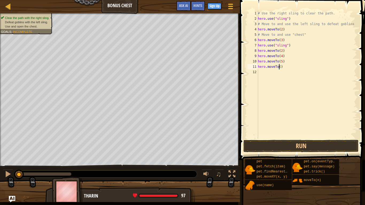
type textarea "hero.moveTo(6)"
click at [265, 111] on div "# Use the right sling to clear the path. hero . use ( "sling" ) # Move to and u…" at bounding box center [307, 80] width 100 height 139
click at [278, 142] on button "Run" at bounding box center [300, 146] width 115 height 12
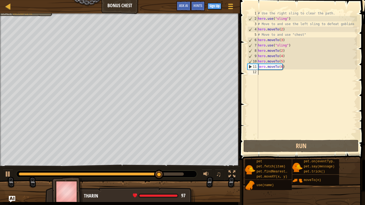
click at [267, 76] on div "# Use the right sling to clear the path. hero . use ( "sling" ) # Move to and u…" at bounding box center [307, 80] width 100 height 139
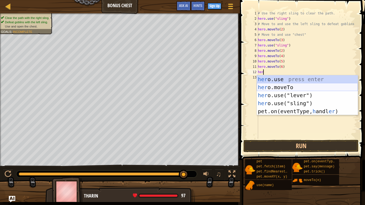
click at [287, 84] on div "her o.use press enter her o.moveTo press enter her o.use("lever") press enter h…" at bounding box center [307, 103] width 101 height 56
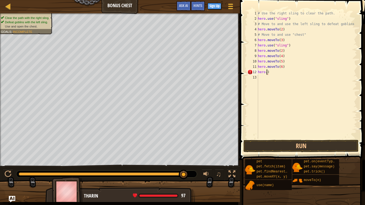
click at [280, 73] on div "# Use the right sling to clear the path. hero . use ( "sling" ) # Move to and u…" at bounding box center [307, 80] width 100 height 139
type textarea "h"
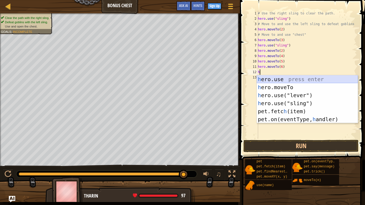
click at [282, 79] on div "h ero.use press enter h ero.moveTo press enter h ero.use("lever") press enter h…" at bounding box center [307, 107] width 101 height 64
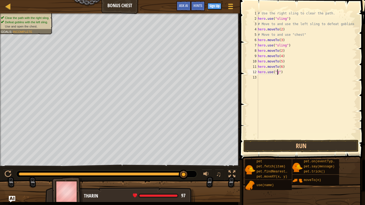
click at [276, 72] on div "# Use the right sling to clear the path. hero . use ( "sling" ) # Move to and u…" at bounding box center [307, 80] width 100 height 139
type textarea "hero.use("chest")"
click at [284, 146] on button "Run" at bounding box center [300, 146] width 115 height 12
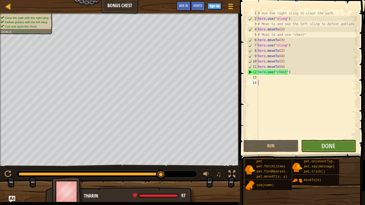
click at [304, 126] on div "# Use the right sling to clear the path. hero . use ( "sling" ) # Move to and u…" at bounding box center [307, 80] width 100 height 139
click at [318, 148] on button "Done" at bounding box center [328, 146] width 55 height 12
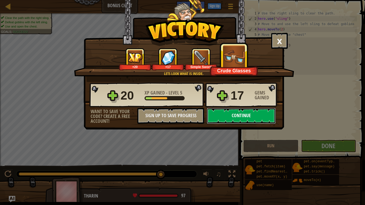
click at [239, 118] on button "Continue" at bounding box center [241, 116] width 69 height 16
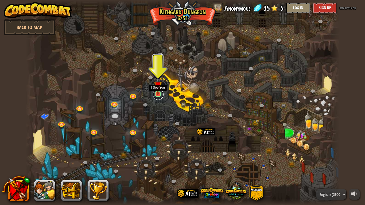
click at [161, 95] on link at bounding box center [158, 94] width 11 height 11
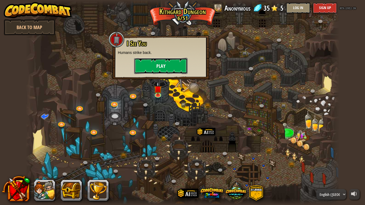
click at [173, 65] on button "Play" at bounding box center [160, 66] width 53 height 16
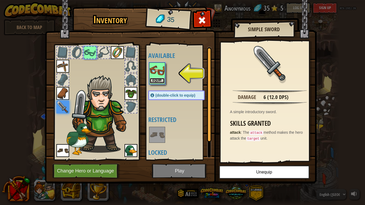
click at [151, 79] on button "Equip" at bounding box center [157, 81] width 15 height 6
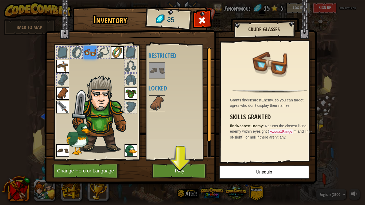
drag, startPoint x: 175, startPoint y: 180, endPoint x: 179, endPoint y: 168, distance: 12.3
click at [175, 175] on div "Inventory 35 Available Equip Equip Equip Equip Equip Equip Equip (double-click …" at bounding box center [183, 96] width 272 height 176
click at [179, 168] on button "Play" at bounding box center [180, 171] width 56 height 15
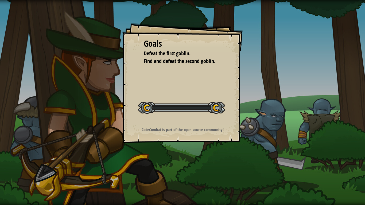
click at [178, 172] on div "Goals Defeat the first goblin. Find and defeat the second goblin. Start Level E…" at bounding box center [182, 102] width 365 height 205
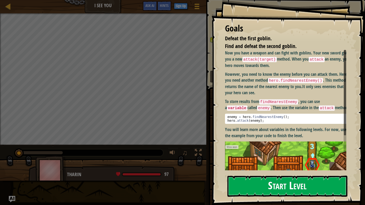
click at [239, 186] on button "Start Level" at bounding box center [287, 186] width 120 height 21
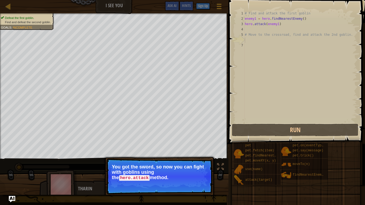
click at [171, 183] on p "Continue You got the sword, so now you can fight with goblins using the hero.at…" at bounding box center [159, 177] width 106 height 36
click at [201, 182] on button "Continue" at bounding box center [197, 185] width 22 height 7
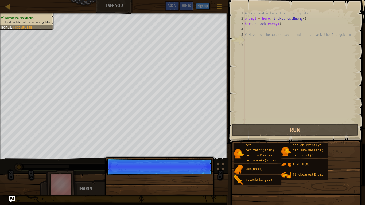
scroll to position [2, 0]
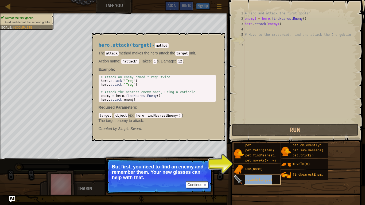
click at [262, 179] on span "attack(target)" at bounding box center [258, 180] width 27 height 4
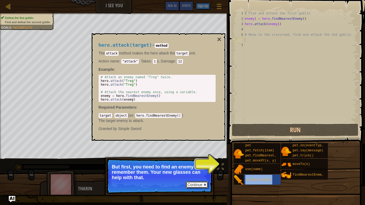
click at [205, 183] on button "Continue" at bounding box center [197, 184] width 22 height 7
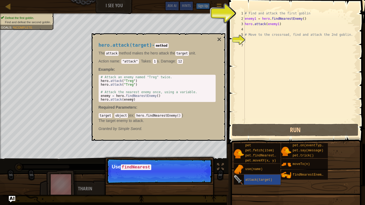
click at [239, 177] on img at bounding box center [239, 180] width 10 height 10
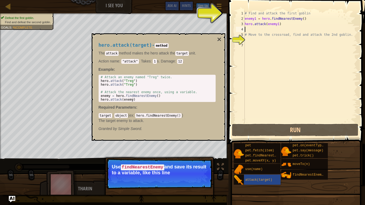
click at [256, 29] on div "# Find and attack the first goblin enemy1 = hero . findNearestEnemy ( ) hero . …" at bounding box center [300, 72] width 113 height 123
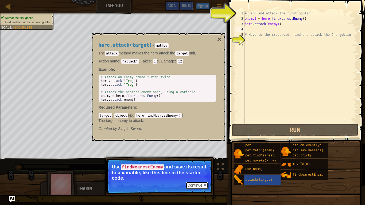
click at [195, 183] on button "Continue" at bounding box center [197, 185] width 22 height 7
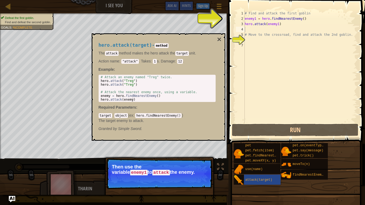
click at [195, 179] on button "Continue" at bounding box center [197, 180] width 22 height 7
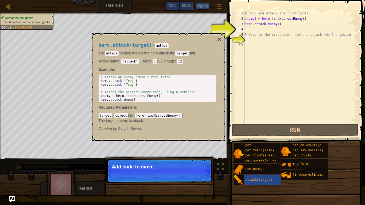
click at [195, 179] on p "Continue Add code to move" at bounding box center [159, 171] width 106 height 25
click at [196, 172] on p "Continue Add code to move the hero to the" at bounding box center [159, 171] width 106 height 25
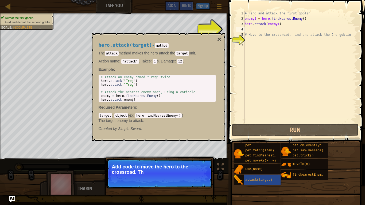
click at [196, 172] on p "Add code to move the hero to the crossroad. Th" at bounding box center [159, 169] width 95 height 11
click at [196, 172] on p "Add code to move the hero to the crossroad. Then use the sa" at bounding box center [159, 169] width 95 height 11
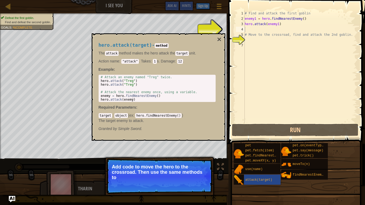
click at [196, 172] on p "Add code to move the hero to the crossroad. Then use the same methods to" at bounding box center [159, 172] width 95 height 16
click at [197, 172] on p "Add code to move the hero to the crossroad. Then use the same methods to find a…" at bounding box center [159, 172] width 95 height 16
click at [194, 183] on button "Continue" at bounding box center [197, 184] width 22 height 7
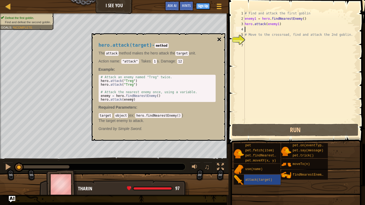
click at [217, 39] on button "×" at bounding box center [219, 39] width 4 height 7
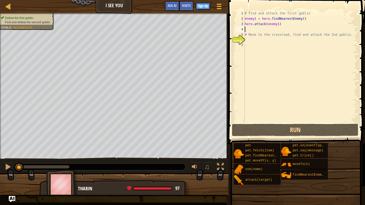
click at [250, 32] on div "# Find and attack the first goblin enemy1 = hero . findNearestEnemy ( ) hero . …" at bounding box center [300, 72] width 113 height 123
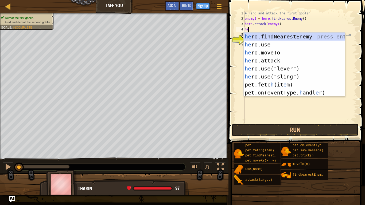
type textarea "her"
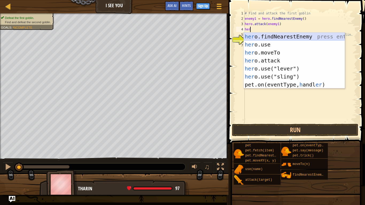
click at [271, 36] on div "her o.findNearestEnemy press enter her o.use press enter her o.moveTo press ent…" at bounding box center [294, 69] width 101 height 72
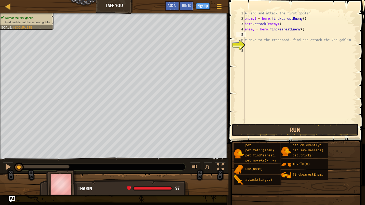
click at [249, 34] on div "# Find and attack the first goblin enemy1 = hero . findNearestEnemy ( ) hero . …" at bounding box center [300, 72] width 113 height 123
click at [248, 45] on div "# Find and attack the first goblin enemy1 = hero . findNearestEnemy ( ) hero . …" at bounding box center [300, 72] width 113 height 123
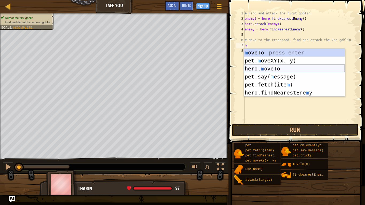
click at [270, 66] on div "m oveTo press enter pet. m oveXY(x, y) press enter hero. m oveTo press enter pe…" at bounding box center [294, 81] width 101 height 64
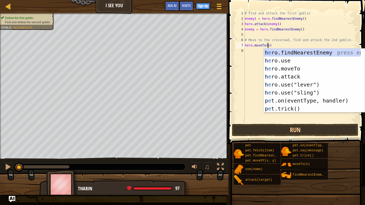
scroll to position [2, 2]
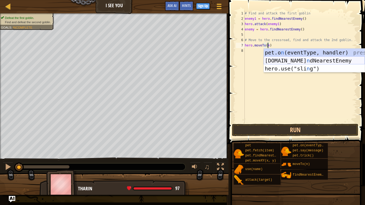
click at [296, 58] on div "pet.o n (eventType, handler) press enter hero.fi n dNearestEnemy press enter he…" at bounding box center [314, 69] width 101 height 40
type textarea "hero.moveTo(hero.findNearestEnemy())"
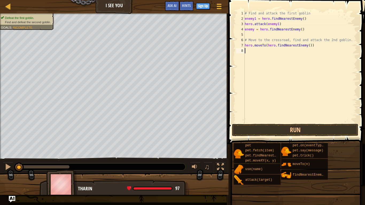
click at [270, 54] on div "# Find and attack the first goblin enemy1 = hero . findNearestEnemy ( ) hero . …" at bounding box center [300, 72] width 113 height 123
drag, startPoint x: 312, startPoint y: 47, endPoint x: 241, endPoint y: 47, distance: 71.3
click at [241, 47] on div "1 2 3 4 5 6 7 8 # Find and attack the first goblin enemy1 = hero . findNearestE…" at bounding box center [296, 67] width 122 height 112
type textarea "hero.moveTo(hero.findNearestEnemy())"
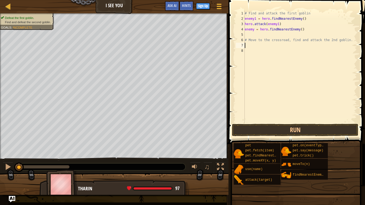
type textarea "# Move to the crossroad, find and attack the 2nd goblin"
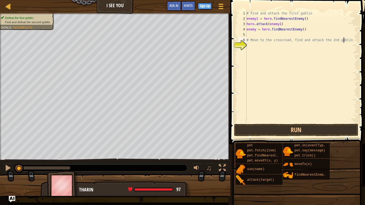
click at [247, 43] on div "# Find and attack the first goblin enemy1 = hero . findNearestEnemy ( ) hero . …" at bounding box center [300, 72] width 111 height 123
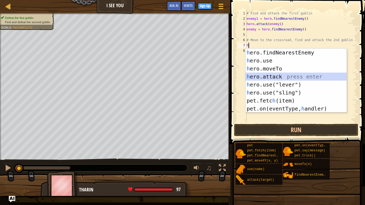
click at [261, 75] on div "h ero.findNearestEnemy press enter h ero.use press enter h ero.moveTo press ent…" at bounding box center [295, 89] width 101 height 80
type textarea "hero.attack(enemy)"
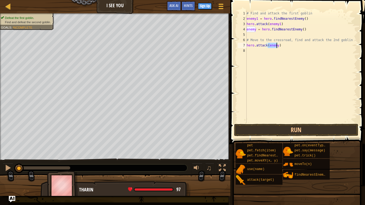
click at [250, 54] on div "# Find and attack the first goblin enemy1 = hero . findNearestEnemy ( ) hero . …" at bounding box center [300, 72] width 111 height 123
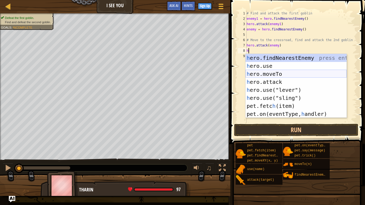
click at [267, 70] on div "h ero.findNearestEnemy press enter h ero.use press enter h ero.moveTo press ent…" at bounding box center [295, 94] width 101 height 80
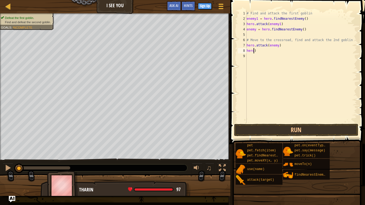
type textarea ")"
click at [271, 50] on div "# Find and attack the first goblin enemy1 = hero . findNearestEnemy ( ) hero . …" at bounding box center [300, 72] width 111 height 123
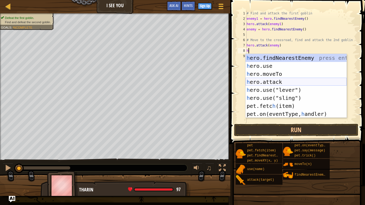
click at [273, 80] on div "h ero.findNearestEnemy press enter h ero.use press enter h ero.moveTo press ent…" at bounding box center [295, 94] width 101 height 80
type textarea "hero.attack(enemy)"
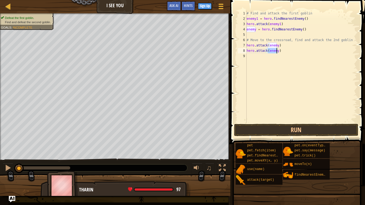
click at [249, 58] on div "# Find and attack the first goblin enemy1 = hero . findNearestEnemy ( ) hero . …" at bounding box center [300, 72] width 111 height 123
click at [265, 127] on button "Run" at bounding box center [296, 130] width 124 height 12
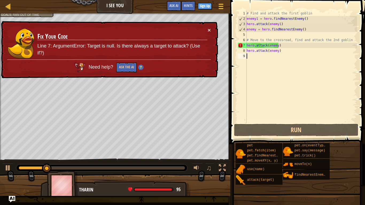
click at [211, 30] on div "× Fix Your Code Line 7: ArgumentError: Target is null. Is there always a target…" at bounding box center [109, 49] width 218 height 57
click at [209, 30] on button "×" at bounding box center [209, 30] width 3 height 6
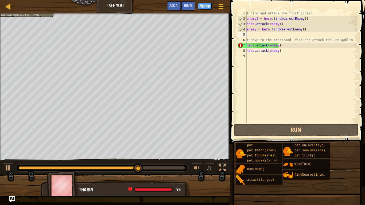
click at [256, 37] on div "# Find and attack the first goblin enemy1 = hero . findNearestEnemy ( ) hero . …" at bounding box center [300, 72] width 111 height 123
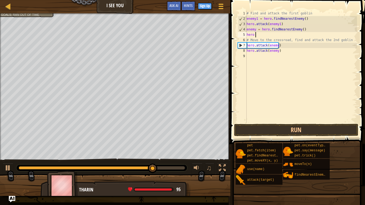
scroll to position [2, 1]
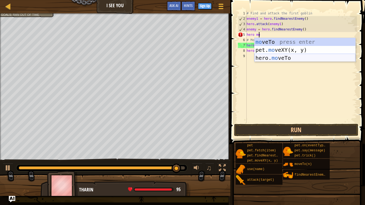
click at [285, 58] on div "mo veTo press enter pet. mo veXY(x, y) press enter hero. mo veTo press enter" at bounding box center [304, 58] width 101 height 40
type textarea "hero.moveTo(2)"
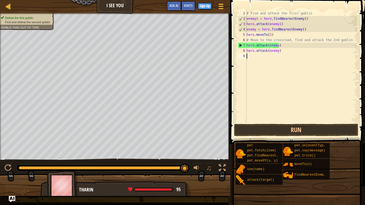
click at [252, 59] on div "# Find and attack the first goblin enemy1 = hero . findNearestEnemy ( ) hero . …" at bounding box center [300, 72] width 111 height 123
click at [283, 54] on div "# Find and attack the first goblin enemy1 = hero . findNearestEnemy ( ) hero . …" at bounding box center [300, 72] width 111 height 123
click at [282, 52] on div "# Find and attack the first goblin enemy1 = hero . findNearestEnemy ( ) hero . …" at bounding box center [300, 72] width 111 height 123
type textarea "hero.attack(enemy)"
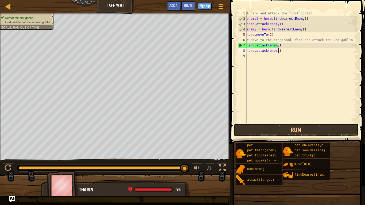
click at [253, 58] on div "# Find and attack the first goblin enemy1 = hero . findNearestEnemy ( ) hero . …" at bounding box center [300, 72] width 111 height 123
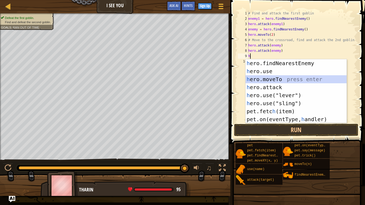
click at [267, 82] on div "h ero.findNearestEnemy press enter h ero.use press enter h ero.moveTo press ent…" at bounding box center [295, 99] width 101 height 80
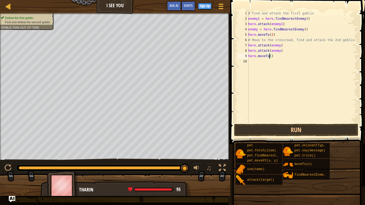
type textarea "hero.moveTo(3)"
click at [254, 66] on div "# Find and attack the first goblin enemy1 = hero . findNearestEnemy ( ) hero . …" at bounding box center [302, 72] width 110 height 123
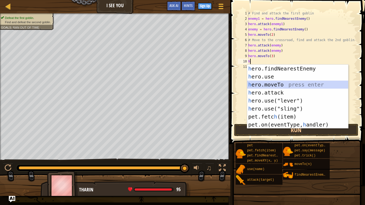
click at [272, 88] on div "h ero.findNearestEnemy press enter h ero.use press enter h ero.moveTo press ent…" at bounding box center [297, 105] width 101 height 80
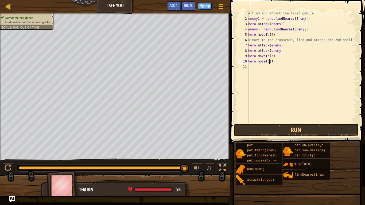
type textarea "hero.moveTo(4)"
click at [272, 88] on div "# Find and attack the first goblin enemy1 = hero . findNearestEnemy ( ) hero . …" at bounding box center [302, 72] width 110 height 123
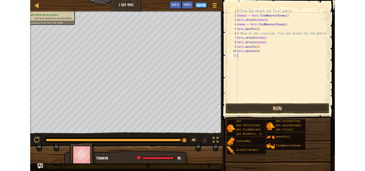
scroll to position [2, 0]
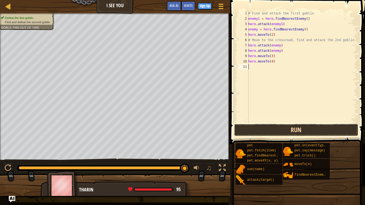
click at [265, 132] on button "Run" at bounding box center [296, 130] width 124 height 12
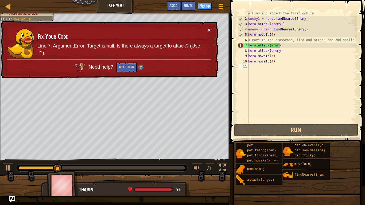
click at [208, 30] on button "×" at bounding box center [209, 30] width 3 height 6
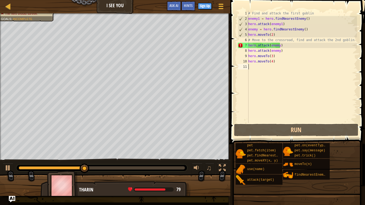
click at [269, 40] on div "# Find and attack the first goblin enemy1 = hero . findNearestEnemy ( ) hero . …" at bounding box center [302, 72] width 110 height 123
click at [298, 47] on div "# Find and attack the first goblin enemy1 = hero . findNearestEnemy ( ) hero . …" at bounding box center [302, 72] width 110 height 123
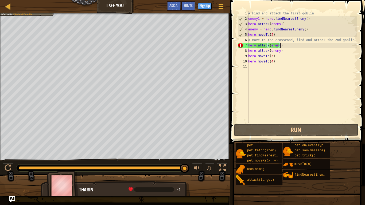
click at [286, 46] on div "# Find and attack the first goblin enemy1 = hero . findNearestEnemy ( ) hero . …" at bounding box center [302, 72] width 110 height 123
click at [285, 46] on div "# Find and attack the first goblin enemy1 = hero . findNearestEnemy ( ) hero . …" at bounding box center [302, 72] width 110 height 123
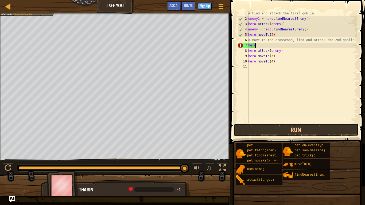
type textarea "h"
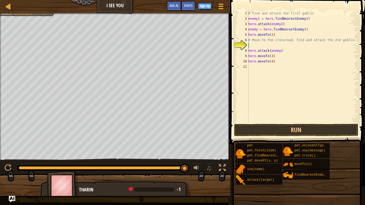
type textarea "h"
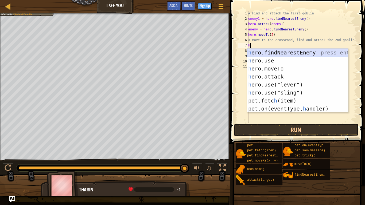
click at [303, 50] on div "h ero.findNearestEnemy press enter h ero.use press enter h ero.moveTo press ent…" at bounding box center [297, 89] width 101 height 80
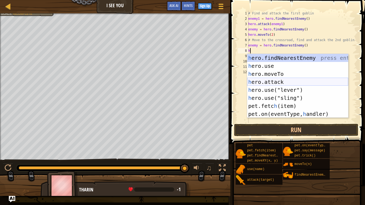
click at [311, 83] on div "h ero.findNearestEnemy press enter h ero.use press enter h ero.moveTo press ent…" at bounding box center [297, 94] width 101 height 80
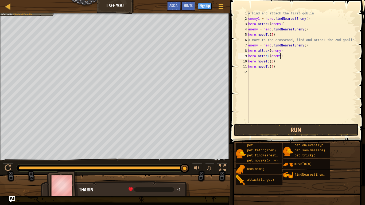
click at [287, 54] on div "# Find and attack the first goblin enemy1 = hero . findNearestEnemy ( ) hero . …" at bounding box center [302, 72] width 110 height 123
click at [285, 64] on div "# Find and attack the first goblin enemy1 = hero . findNearestEnemy ( ) hero . …" at bounding box center [302, 72] width 110 height 123
type textarea "hero.moveTo(4)"
click at [280, 73] on div "# Find and attack the first goblin enemy1 = hero . findNearestEnemy ( ) hero . …" at bounding box center [302, 72] width 110 height 123
click at [249, 132] on button "Run" at bounding box center [296, 130] width 124 height 12
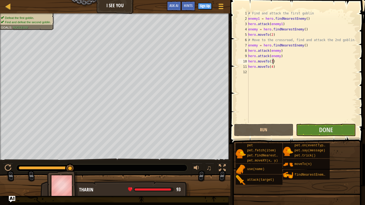
click at [302, 61] on div "# Find and attack the first goblin enemy1 = hero . findNearestEnemy ( ) hero . …" at bounding box center [302, 72] width 110 height 123
click at [283, 54] on div "# Find and attack the first goblin enemy1 = hero . findNearestEnemy ( ) hero . …" at bounding box center [302, 72] width 110 height 123
click at [285, 60] on div "# Find and attack the first goblin enemy1 = hero . findNearestEnemy ( ) hero . …" at bounding box center [302, 72] width 110 height 123
type textarea "hero.moveTo(3)"
click at [299, 129] on button "Done" at bounding box center [326, 130] width 60 height 12
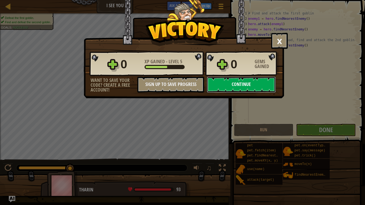
click at [237, 88] on button "Continue" at bounding box center [241, 85] width 69 height 16
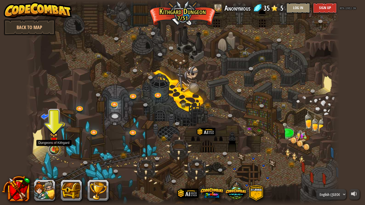
click at [55, 151] on link at bounding box center [54, 149] width 11 height 11
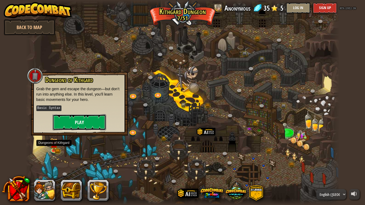
click at [79, 123] on button "Play" at bounding box center [79, 122] width 53 height 16
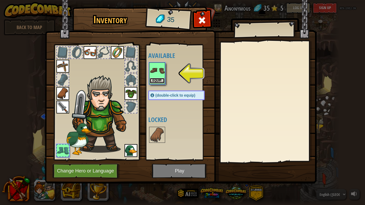
click at [160, 83] on button "Equip" at bounding box center [157, 81] width 15 height 6
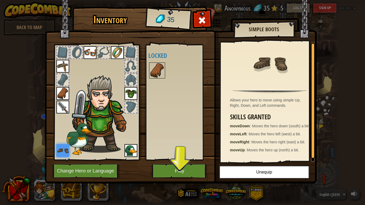
click at [161, 67] on img at bounding box center [157, 70] width 15 height 15
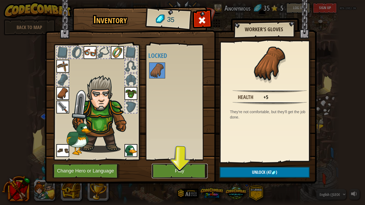
click at [192, 172] on button "Play" at bounding box center [180, 171] width 56 height 15
